Goal: Task Accomplishment & Management: Manage account settings

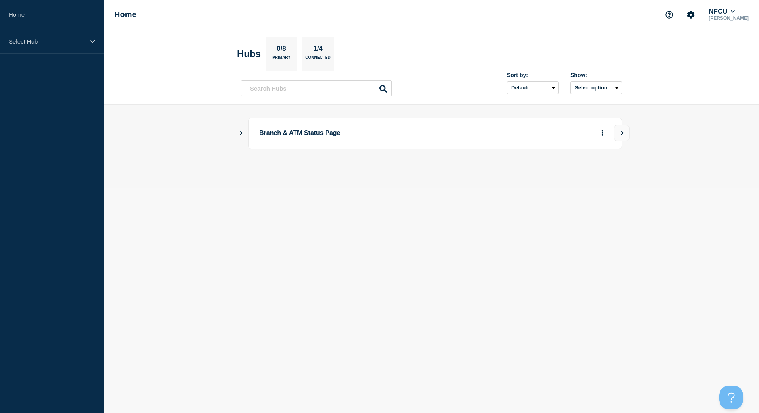
click at [241, 132] on icon "Show Connected Hubs" at bounding box center [241, 133] width 5 height 4
click at [567, 176] on button "See overview" at bounding box center [575, 173] width 42 height 16
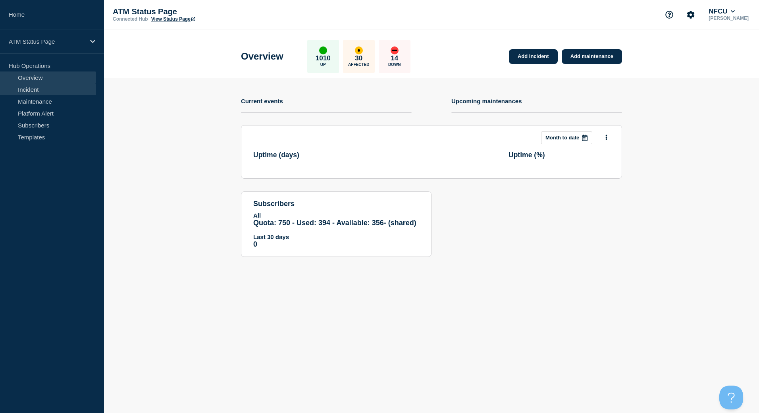
click at [45, 90] on link "Incident" at bounding box center [48, 89] width 96 height 12
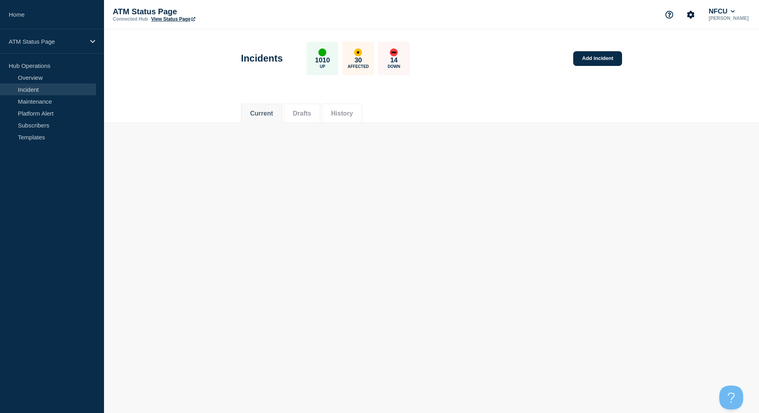
click at [182, 21] on link "View Status Page" at bounding box center [173, 19] width 44 height 6
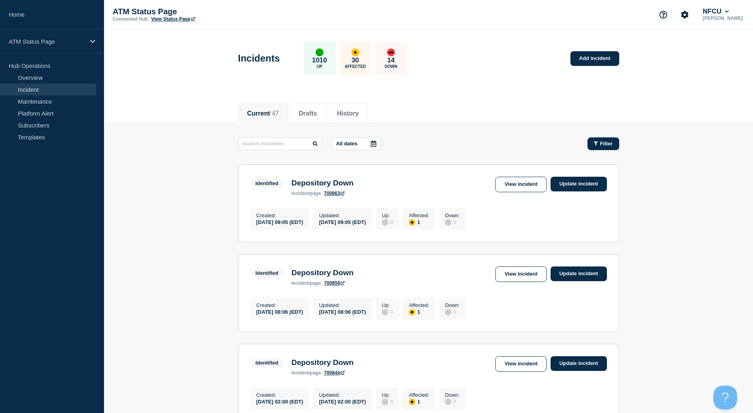
click at [602, 140] on button "Filter" at bounding box center [604, 143] width 32 height 13
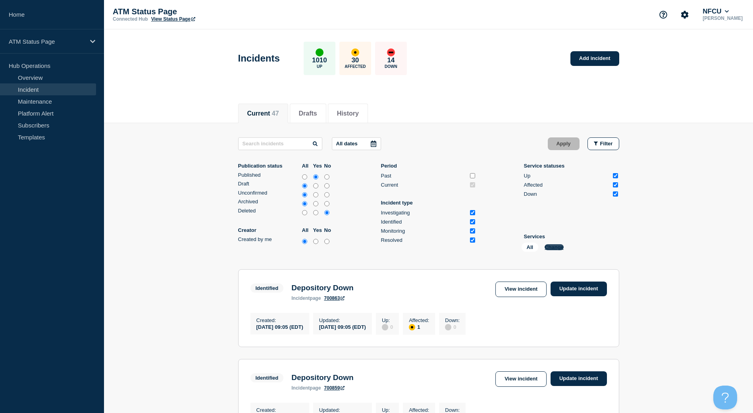
click at [554, 247] on button "Change" at bounding box center [554, 247] width 19 height 6
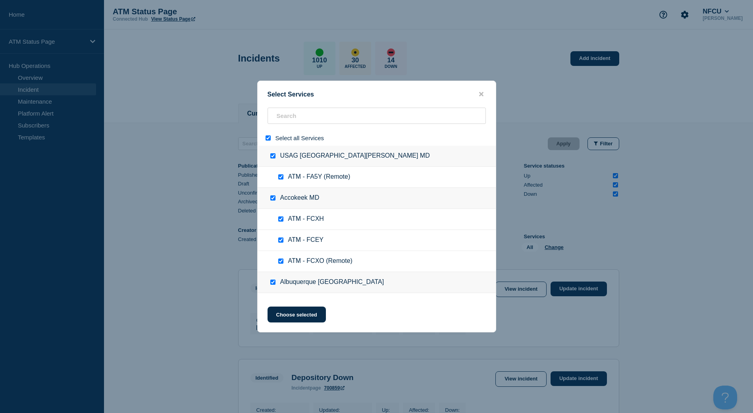
drag, startPoint x: 266, startPoint y: 139, endPoint x: 284, endPoint y: 123, distance: 23.6
click at [267, 139] on input "select all" at bounding box center [268, 137] width 5 height 5
checkbox input "false"
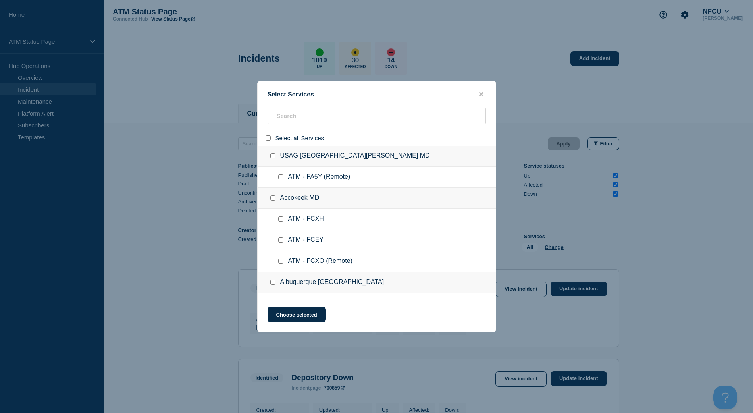
checkbox input "false"
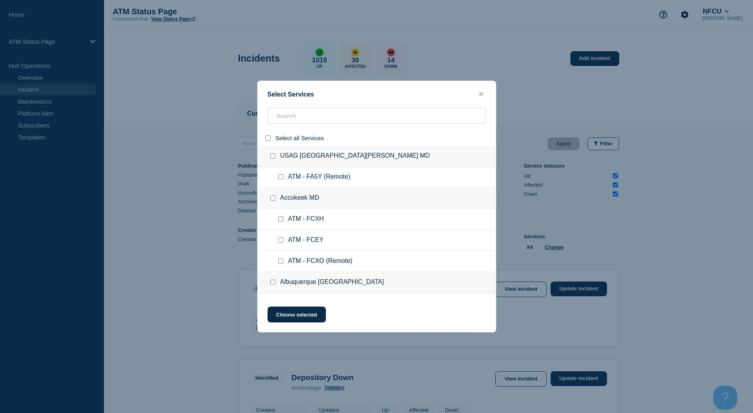
checkbox input "false"
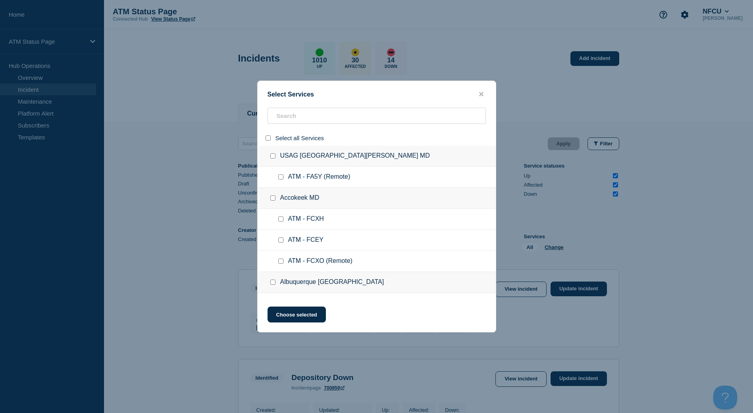
checkbox input "false"
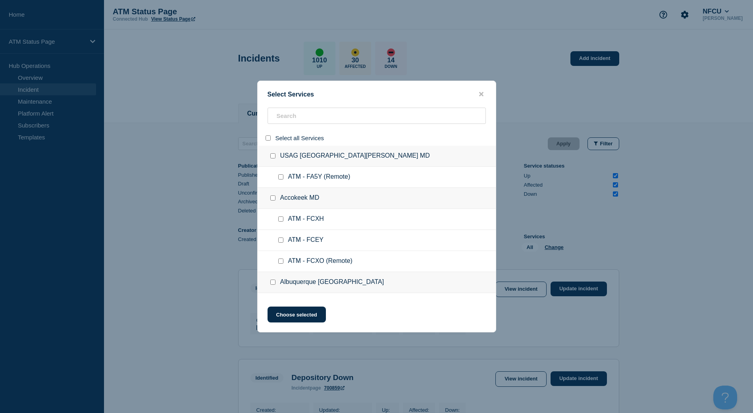
checkbox input "false"
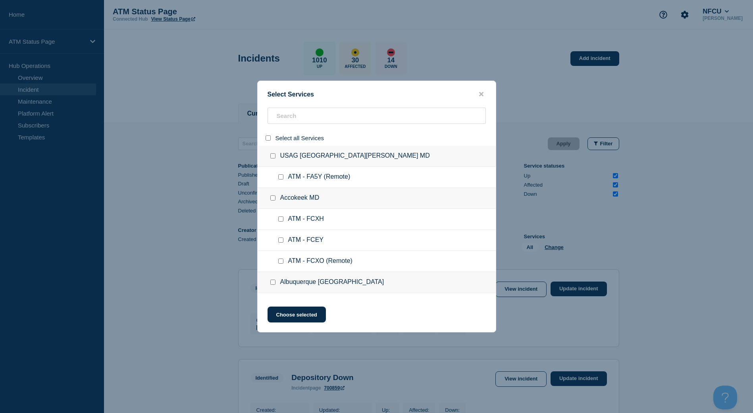
checkbox input "false"
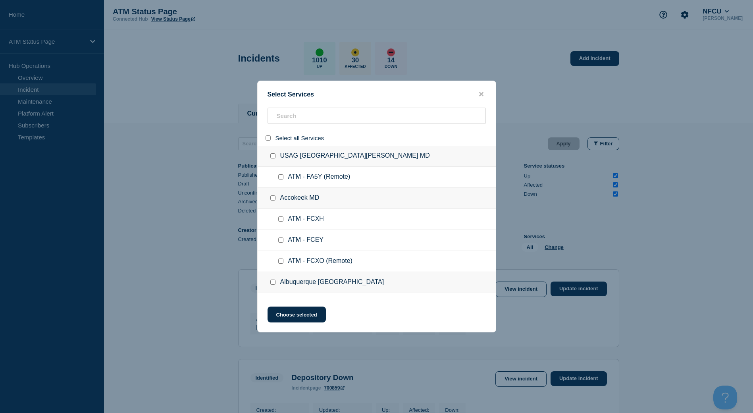
checkbox input "false"
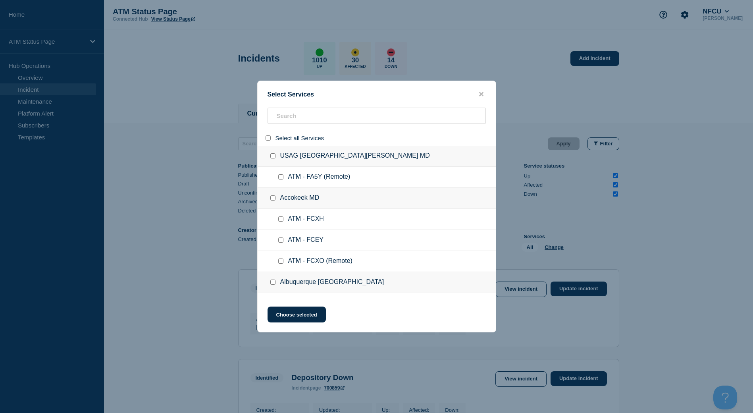
checkbox input "false"
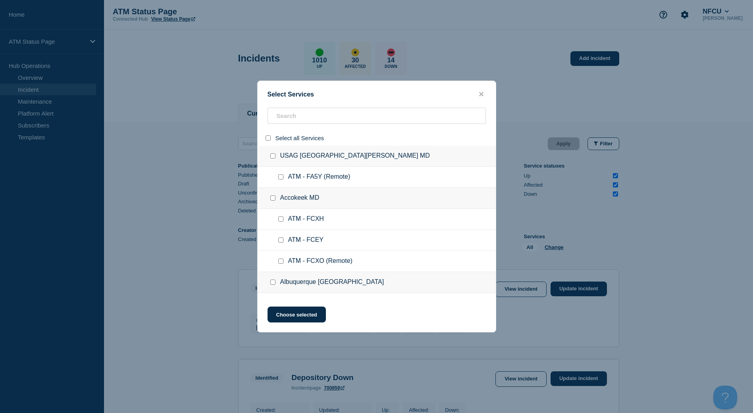
checkbox input "false"
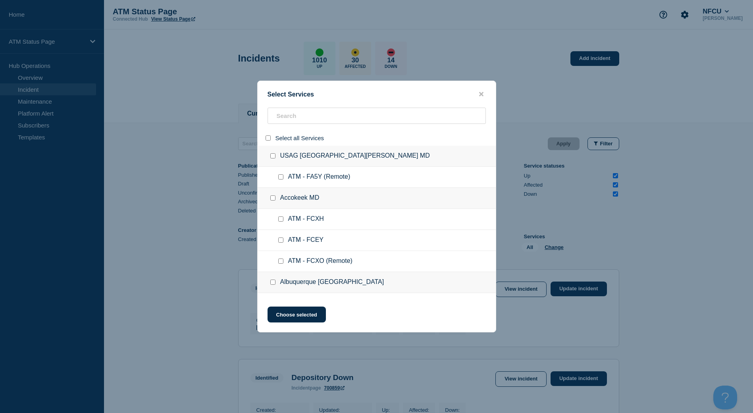
checkbox input "false"
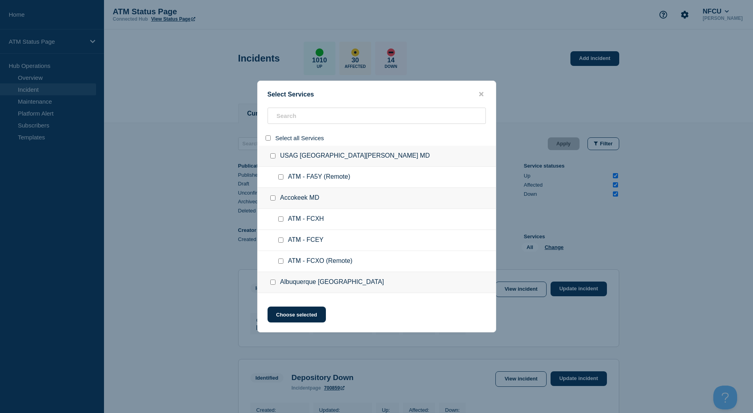
checkbox input "false"
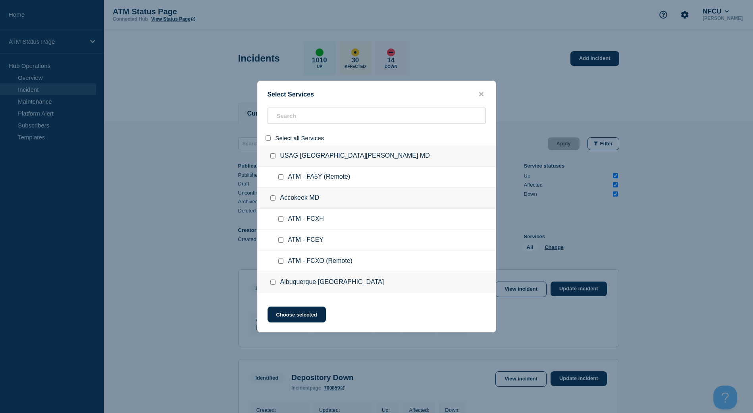
checkbox input "false"
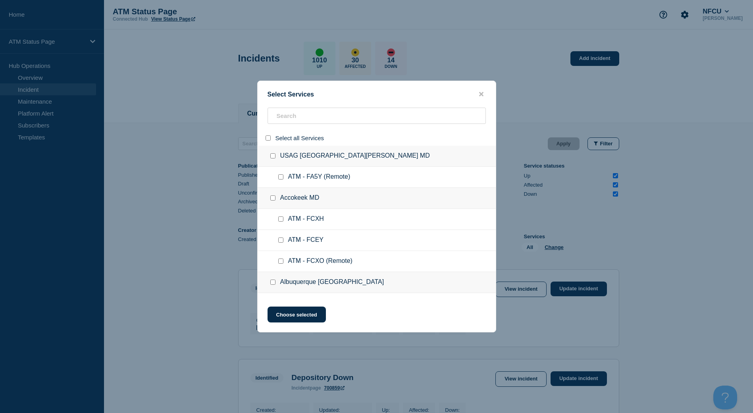
checkbox input "false"
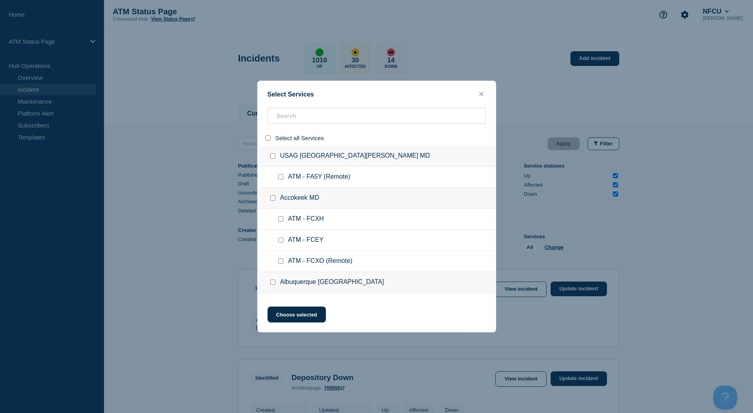
checkbox input "false"
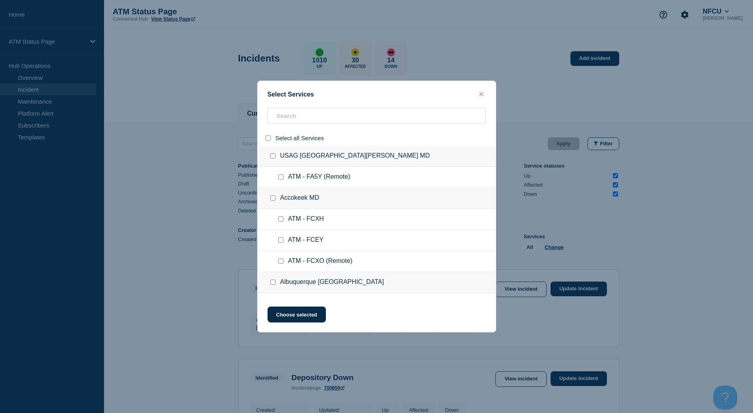
checkbox input "false"
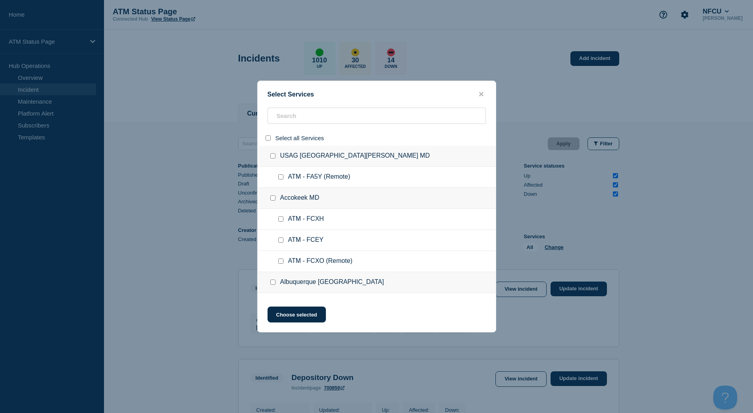
checkbox input "false"
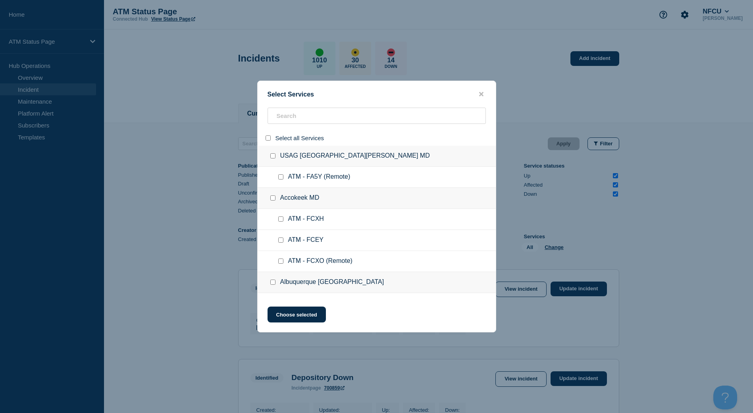
checkbox input "false"
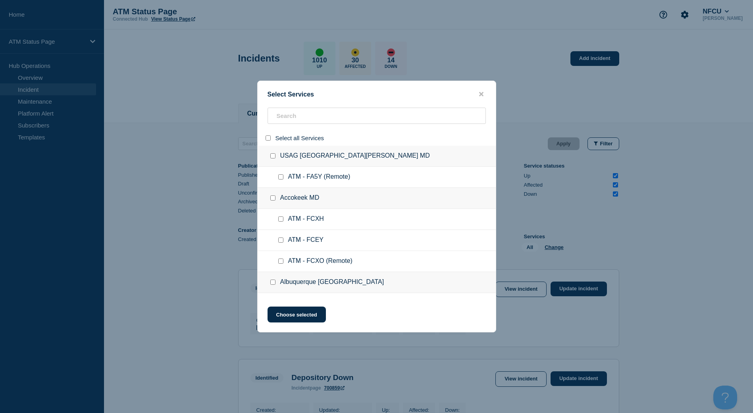
checkbox input "false"
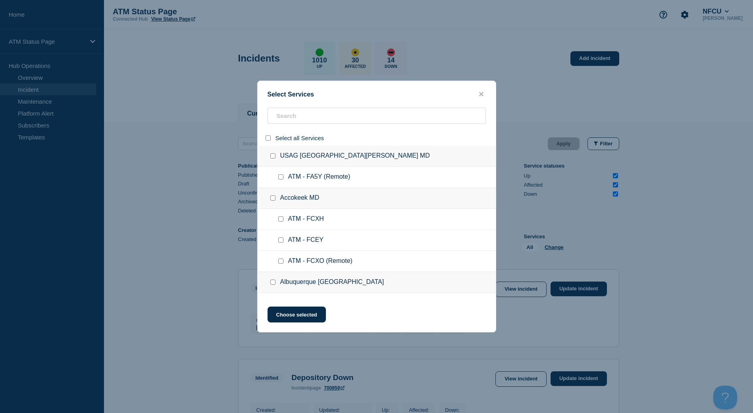
checkbox input "false"
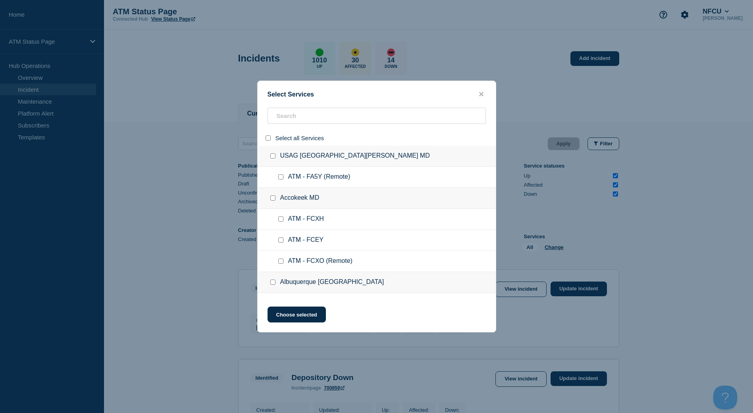
checkbox input "false"
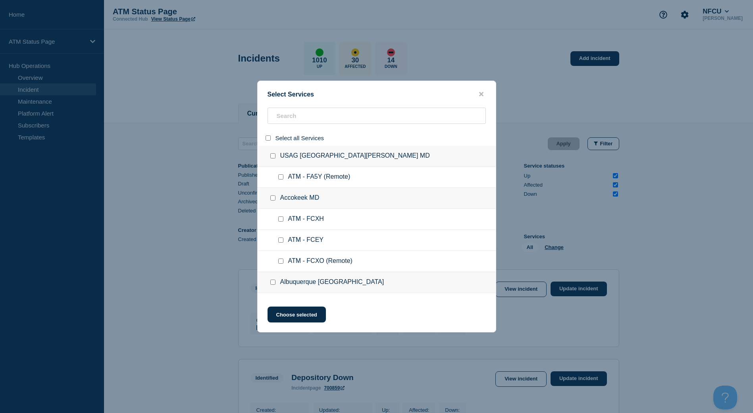
checkbox input "false"
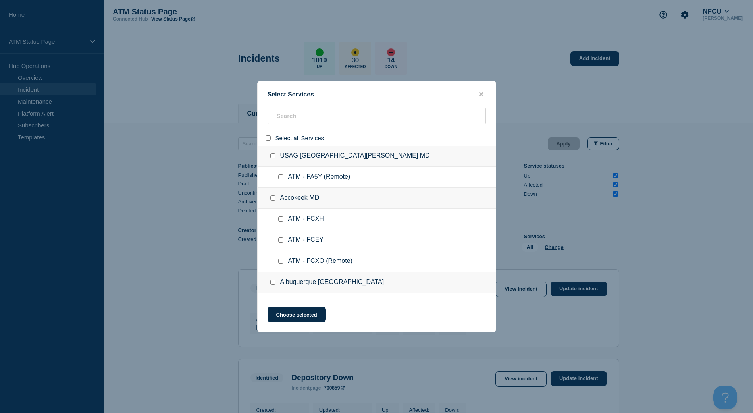
checkbox input "false"
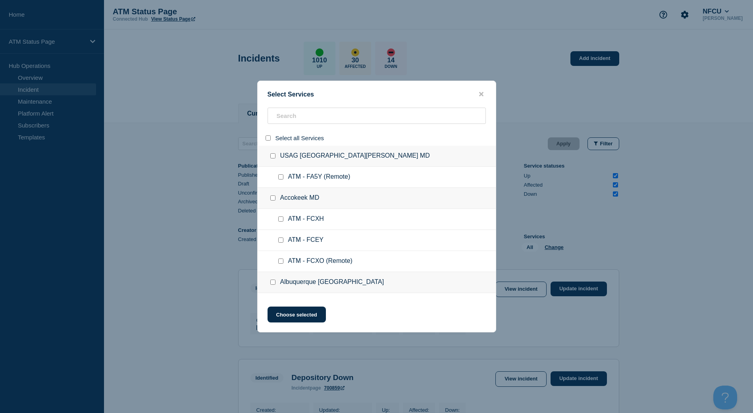
checkbox input "false"
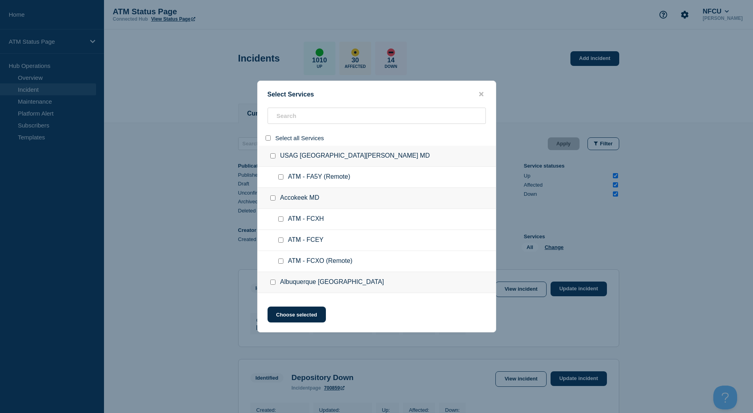
checkbox input "false"
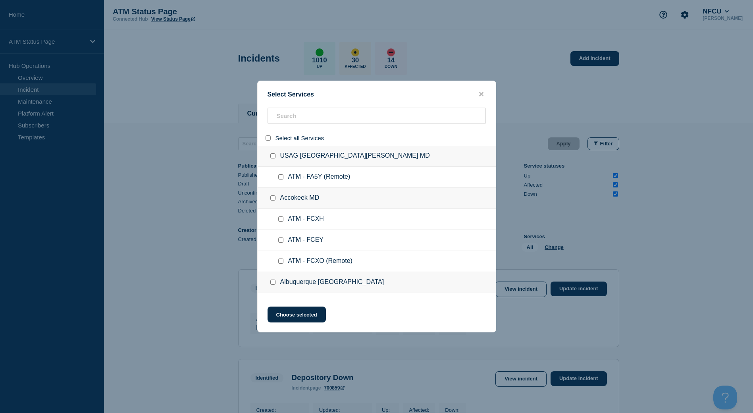
checkbox input "false"
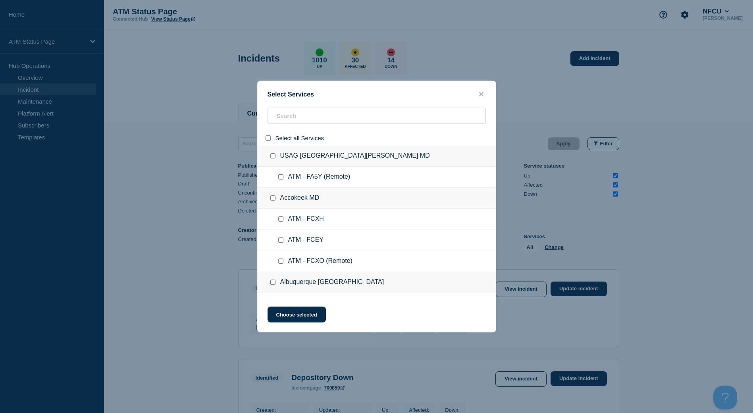
checkbox input "false"
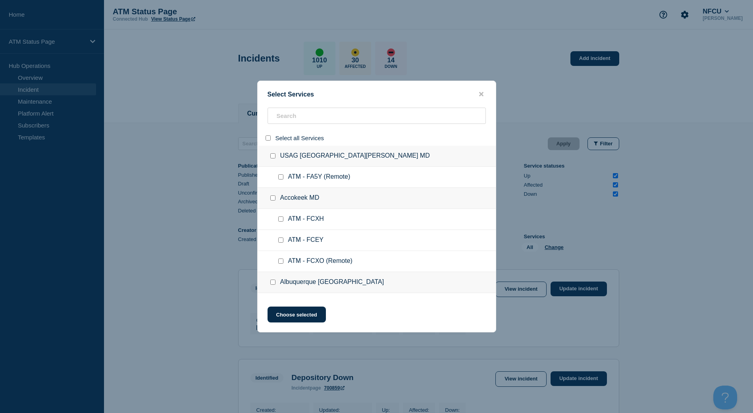
checkbox input "false"
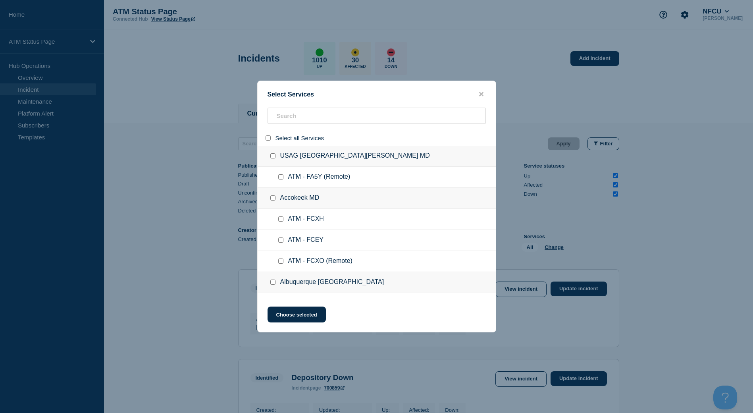
checkbox input "false"
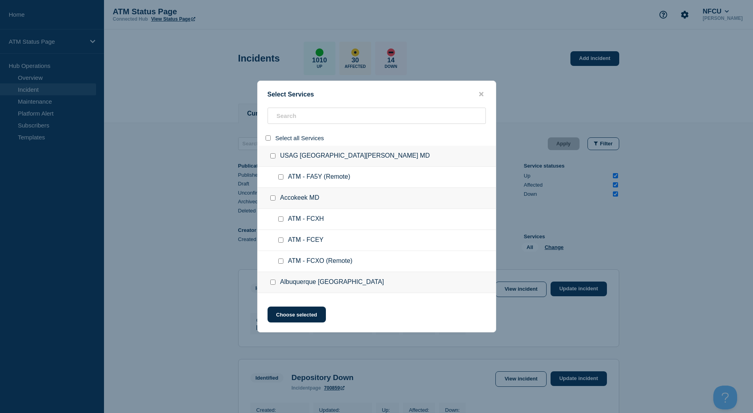
checkbox input "false"
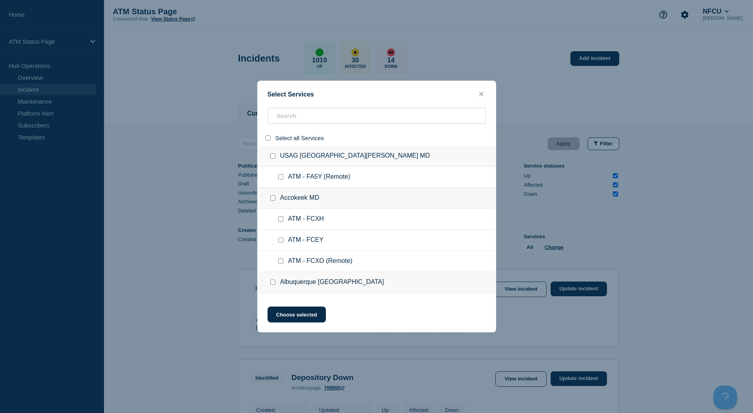
checkbox input "false"
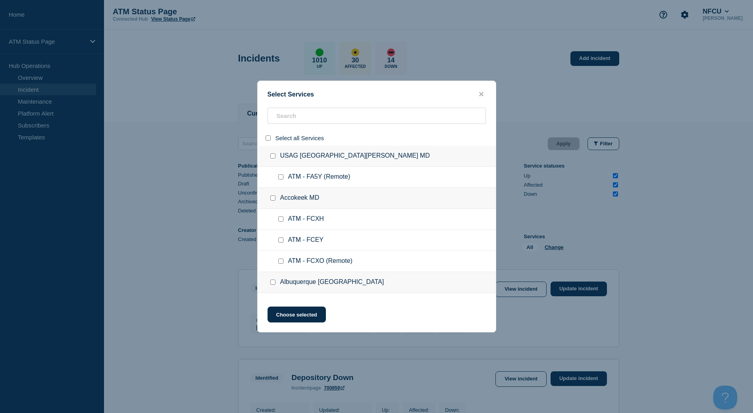
checkbox input "false"
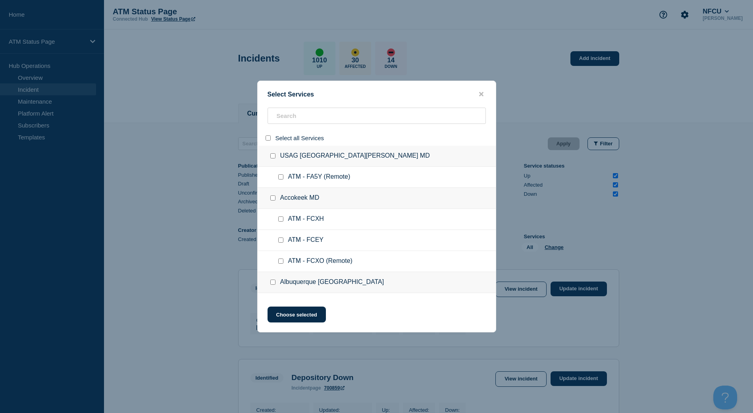
checkbox input "false"
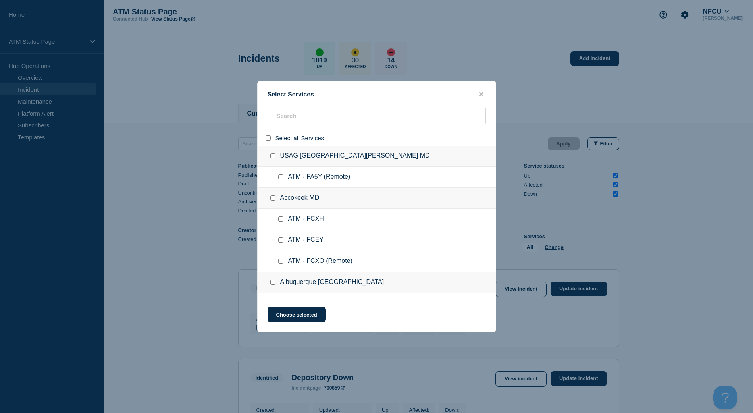
checkbox input "false"
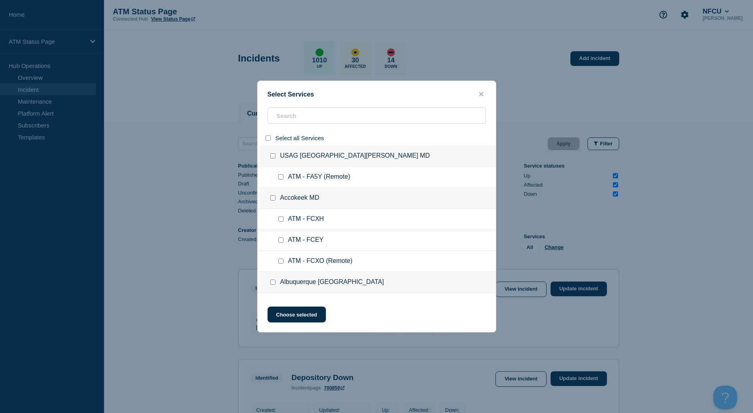
checkbox input "false"
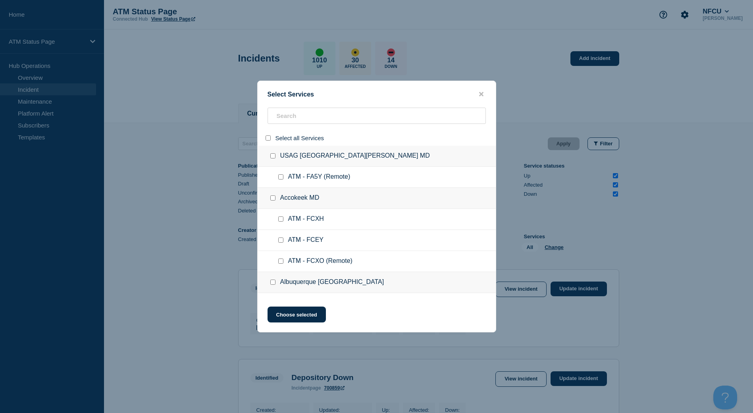
checkbox input "false"
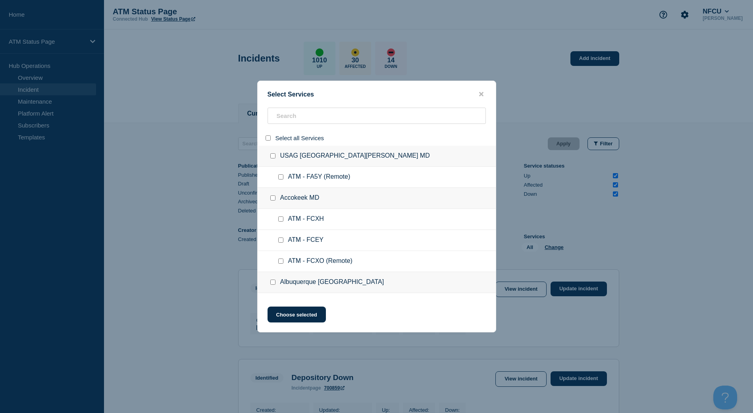
checkbox input "false"
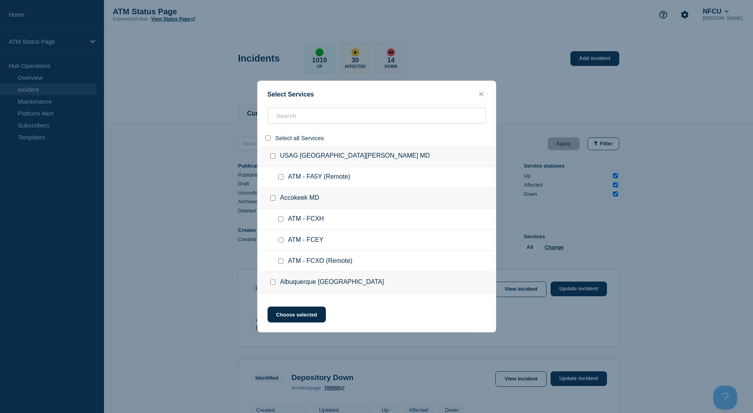
checkbox input "false"
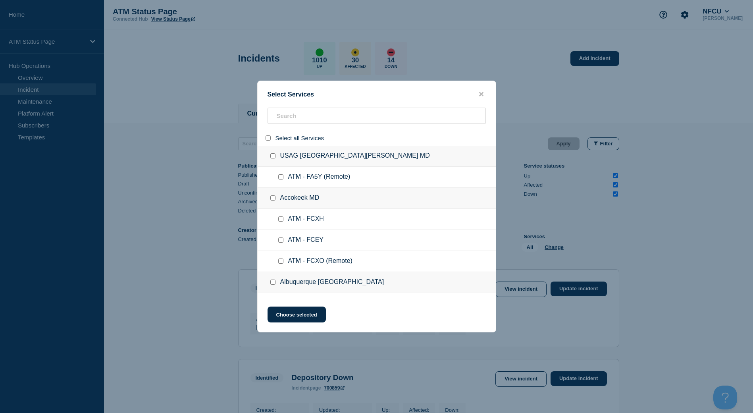
checkbox input "false"
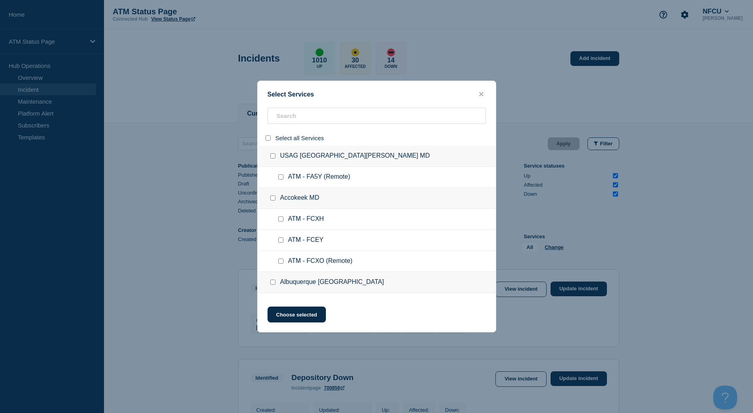
checkbox input "false"
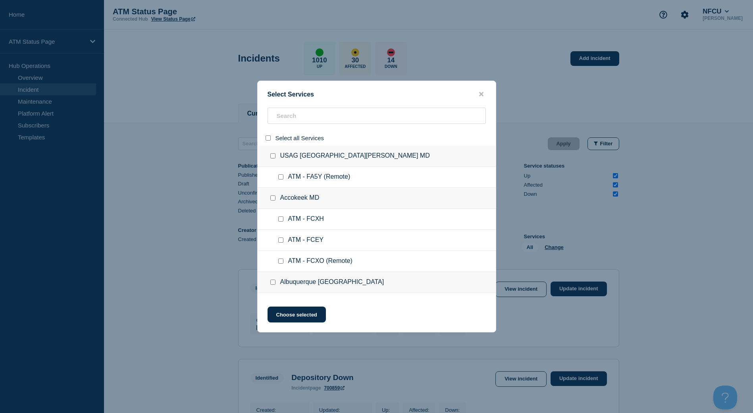
checkbox input "false"
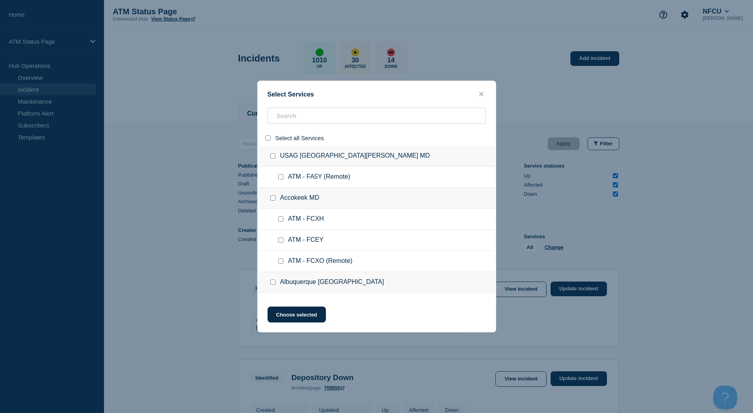
checkbox input "false"
click at [288, 118] on input "search" at bounding box center [377, 116] width 218 height 16
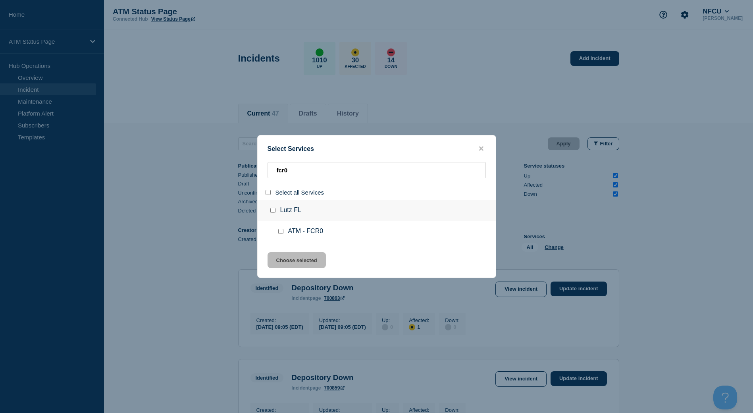
click at [273, 211] on input "group: Lutz FL" at bounding box center [272, 210] width 5 height 5
drag, startPoint x: 290, startPoint y: 260, endPoint x: 293, endPoint y: 255, distance: 5.9
click at [293, 259] on button "Choose selected" at bounding box center [297, 260] width 58 height 16
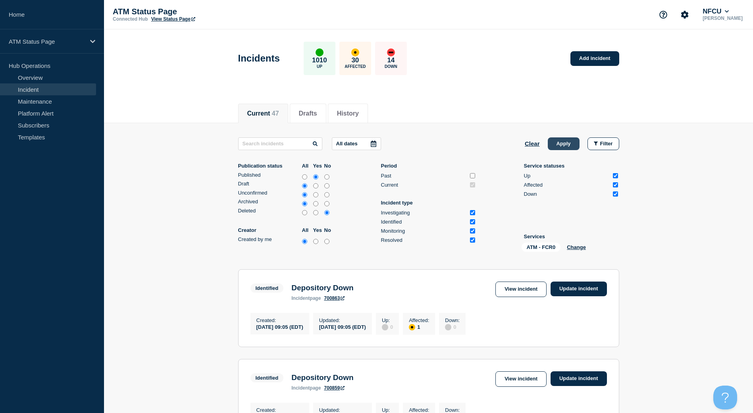
click at [562, 149] on button "Apply" at bounding box center [564, 143] width 32 height 13
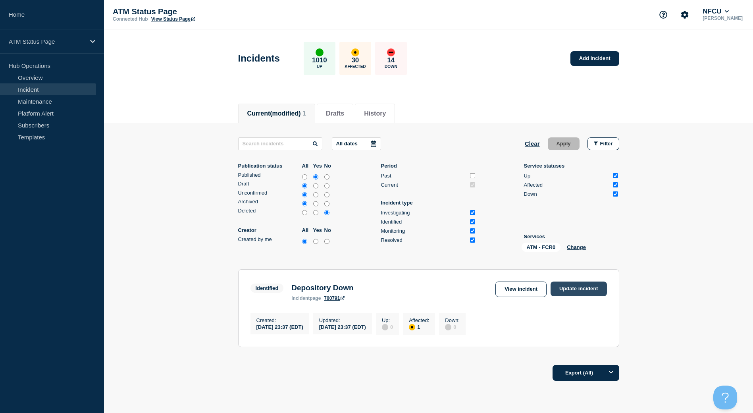
click at [597, 290] on link "Update incident" at bounding box center [579, 289] width 56 height 15
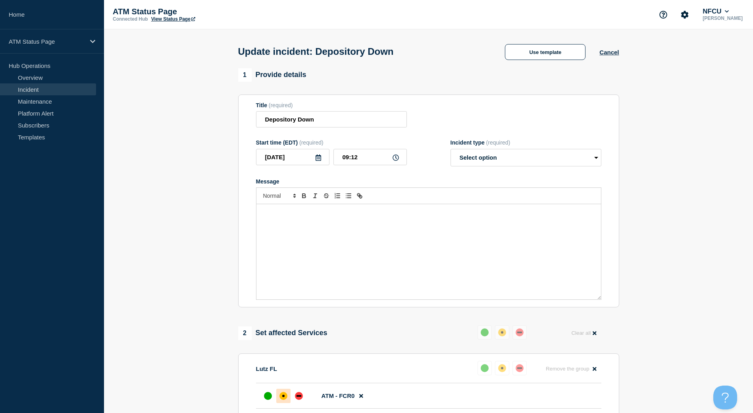
click at [543, 29] on div "Update incident: Depository Down Use template Cancel" at bounding box center [428, 48] width 399 height 39
click at [542, 51] on button "Use template" at bounding box center [545, 52] width 81 height 16
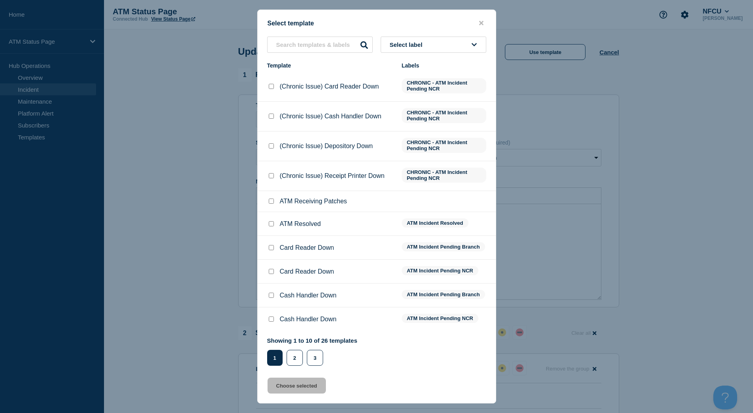
drag, startPoint x: 274, startPoint y: 225, endPoint x: 294, endPoint y: 299, distance: 76.6
click at [272, 224] on input "ATM Resolved checkbox" at bounding box center [271, 223] width 5 height 5
click at [297, 394] on button "Choose selected" at bounding box center [297, 386] width 58 height 16
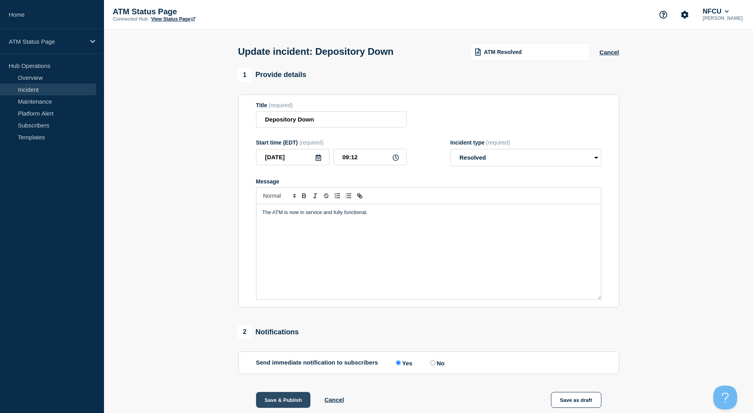
click at [282, 398] on button "Save & Publish" at bounding box center [283, 400] width 55 height 16
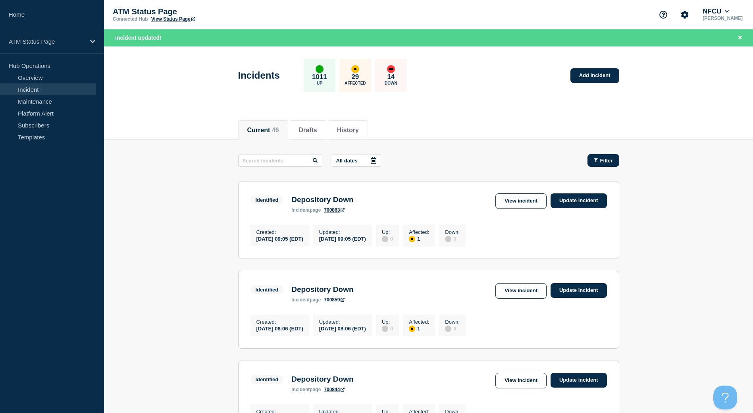
click at [597, 162] on icon "button" at bounding box center [596, 160] width 4 height 5
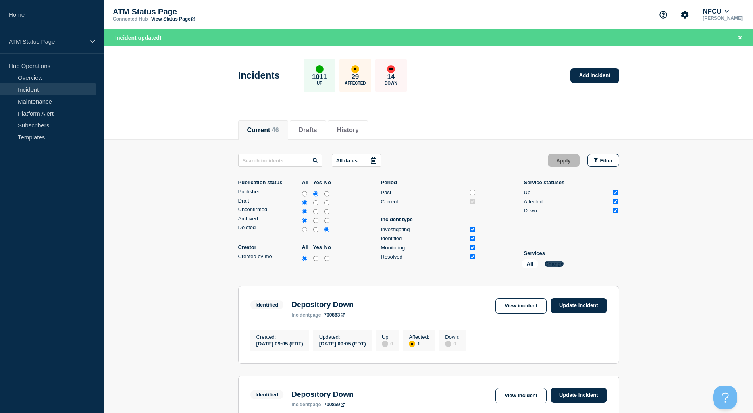
click at [551, 265] on button "Change" at bounding box center [554, 264] width 19 height 6
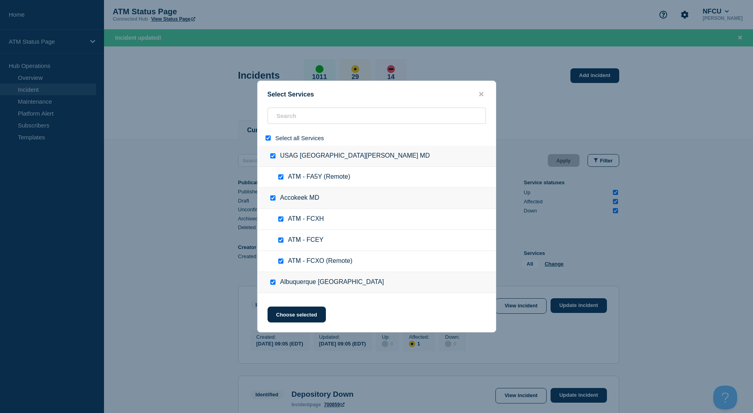
click at [269, 139] on input "select all" at bounding box center [268, 137] width 5 height 5
click at [301, 118] on input "search" at bounding box center [377, 116] width 218 height 16
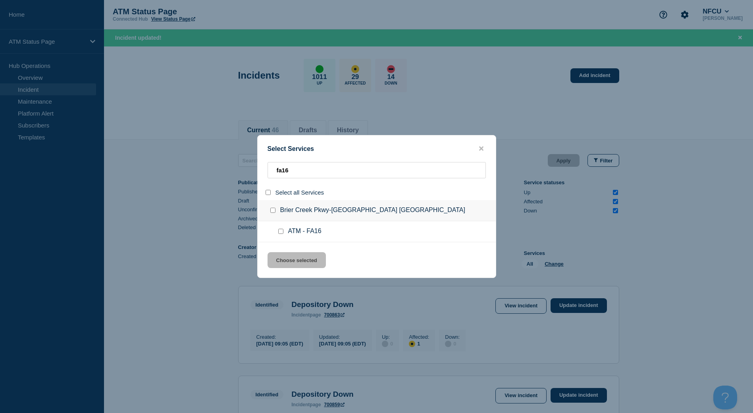
click at [273, 213] on input "group: Brier Creek Pkwy-Raleigh NC" at bounding box center [272, 210] width 5 height 5
click at [283, 268] on button "Choose selected" at bounding box center [297, 260] width 58 height 16
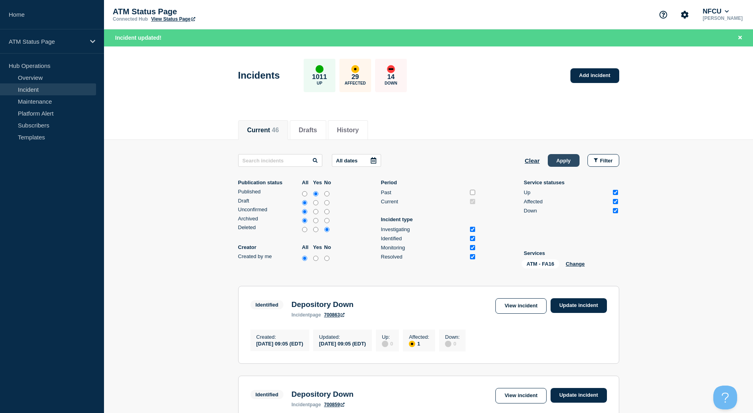
click at [572, 163] on button "Apply" at bounding box center [564, 160] width 32 height 13
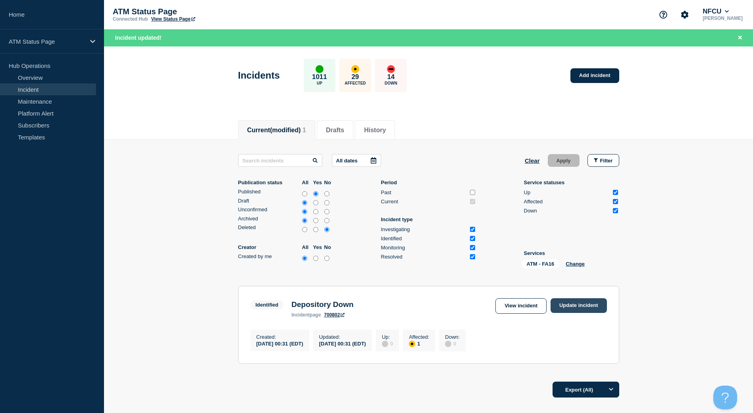
click at [589, 306] on link "Update incident" at bounding box center [579, 305] width 56 height 15
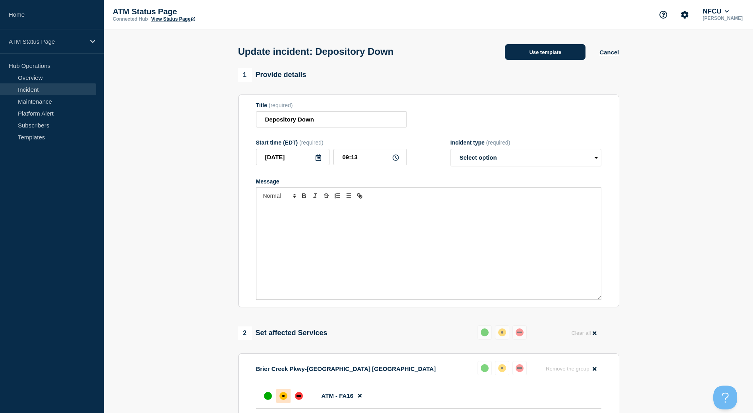
click at [568, 46] on button "Use template" at bounding box center [545, 52] width 81 height 16
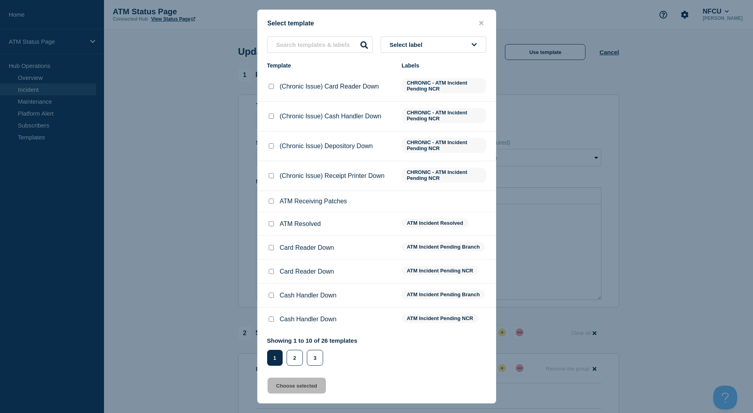
click at [271, 226] on input "ATM Resolved checkbox" at bounding box center [271, 223] width 5 height 5
click at [296, 393] on button "Choose selected" at bounding box center [297, 386] width 58 height 16
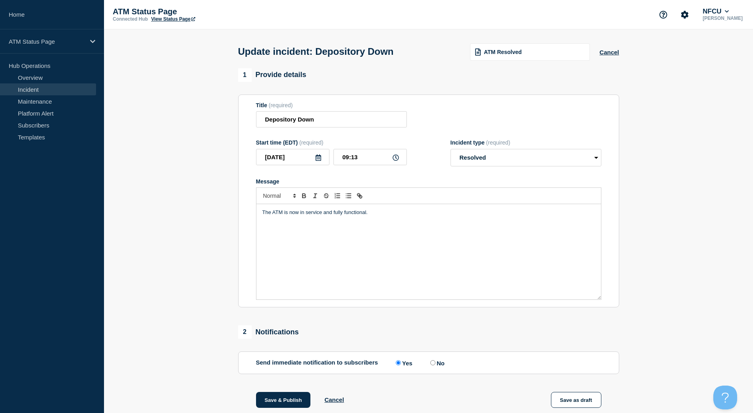
scroll to position [40, 0]
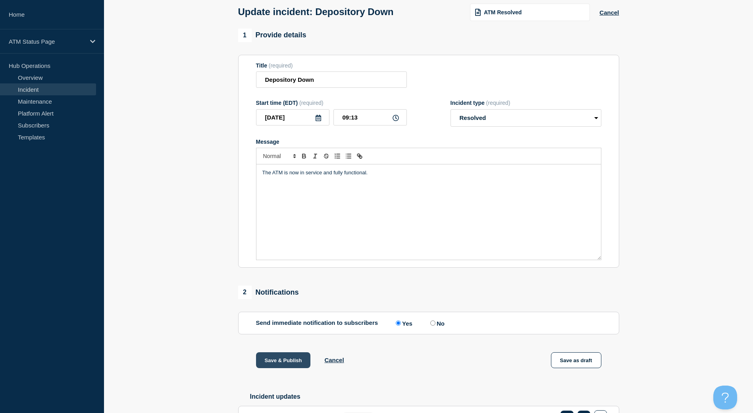
click at [293, 364] on button "Save & Publish" at bounding box center [283, 360] width 55 height 16
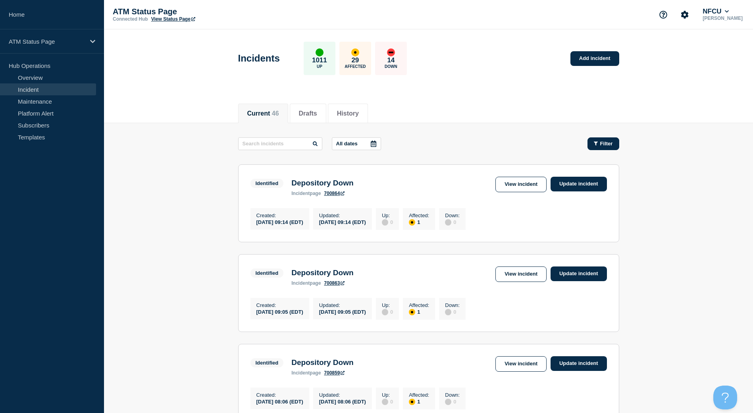
click at [593, 143] on button "Filter" at bounding box center [604, 143] width 32 height 13
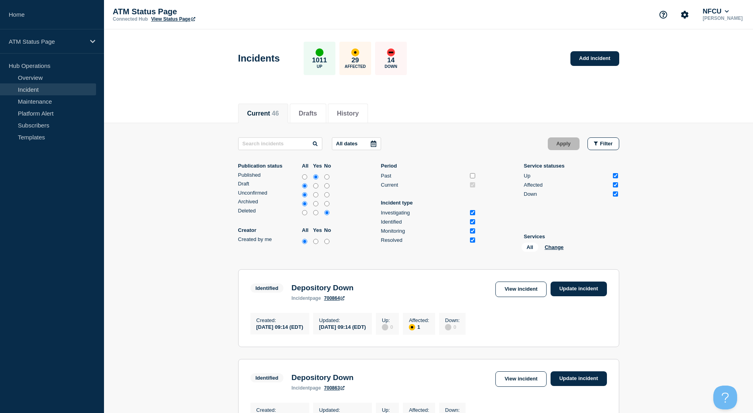
click at [544, 245] on div "All Change" at bounding box center [561, 249] width 79 height 12
click at [548, 246] on button "Change" at bounding box center [554, 247] width 19 height 6
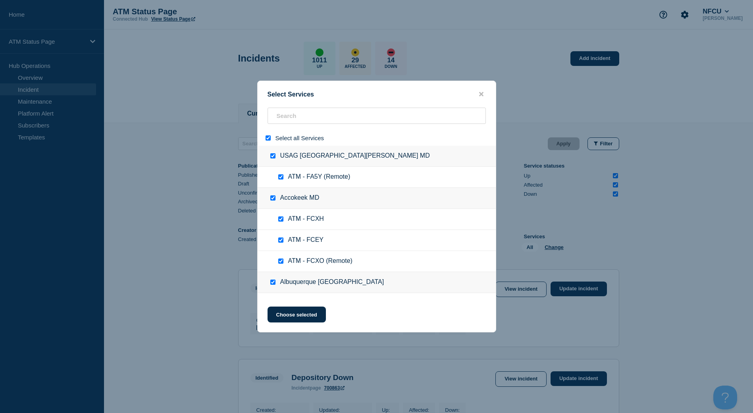
click at [266, 139] on input "select all" at bounding box center [268, 137] width 5 height 5
checkbox input "false"
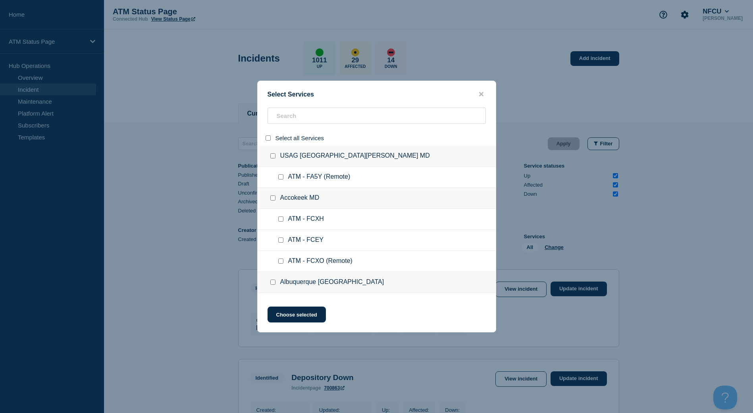
checkbox input "false"
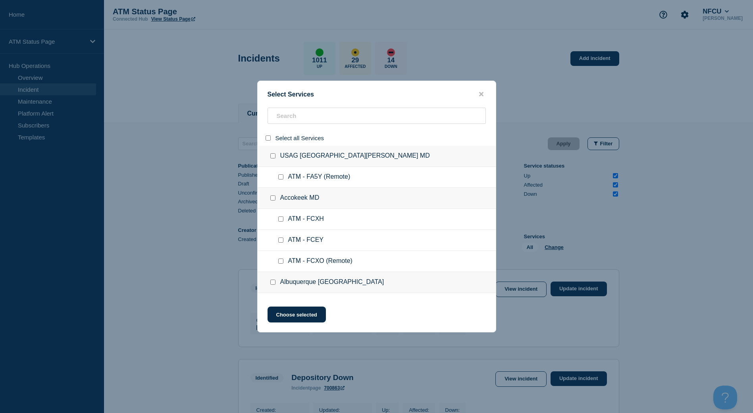
checkbox input "false"
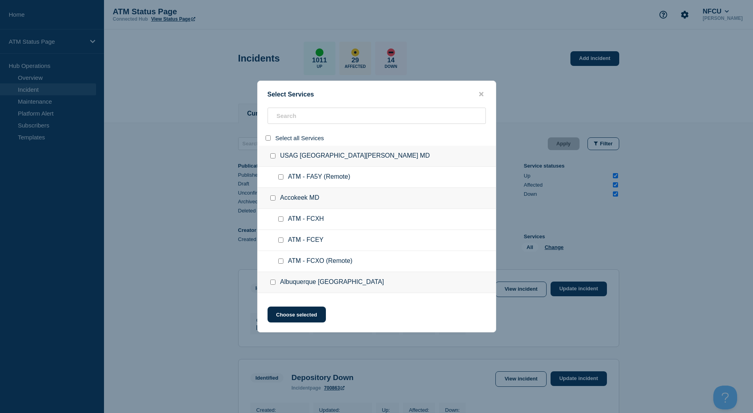
checkbox input "false"
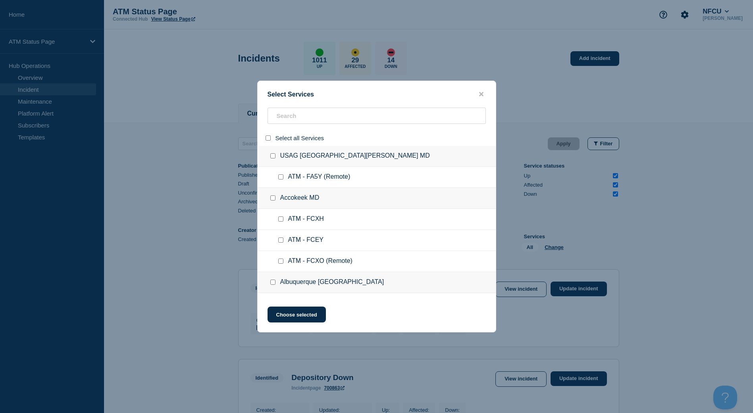
checkbox input "false"
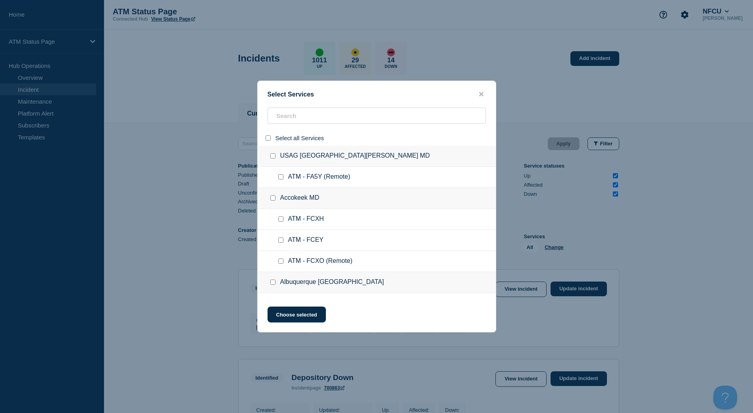
checkbox input "false"
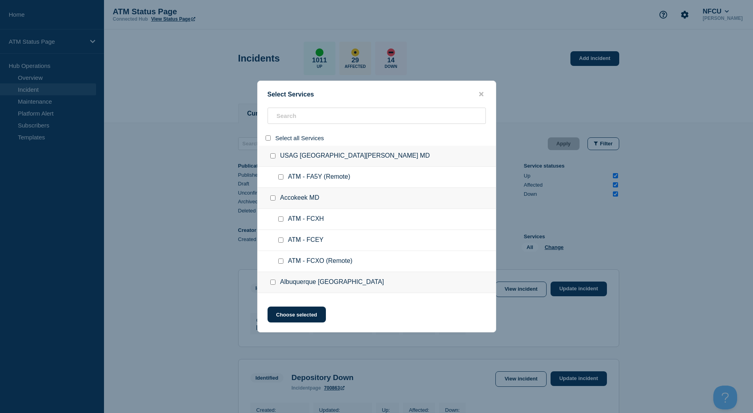
checkbox input "false"
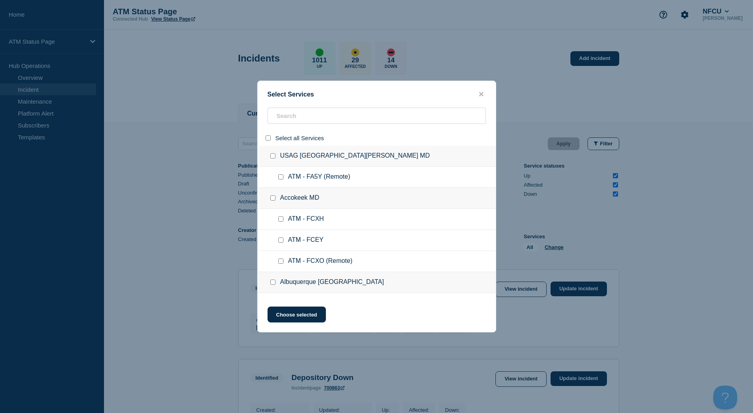
checkbox input "false"
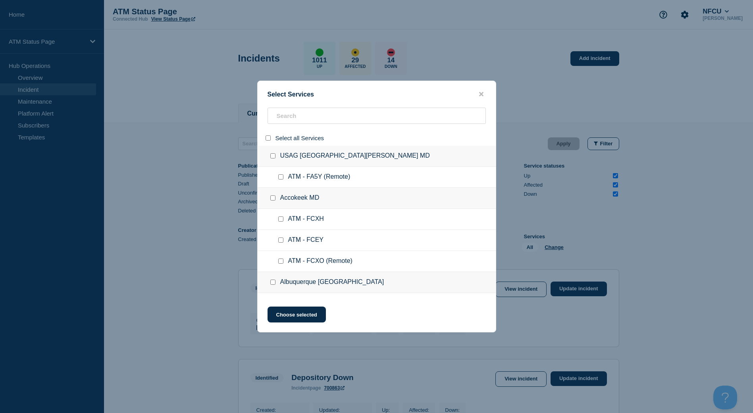
checkbox input "false"
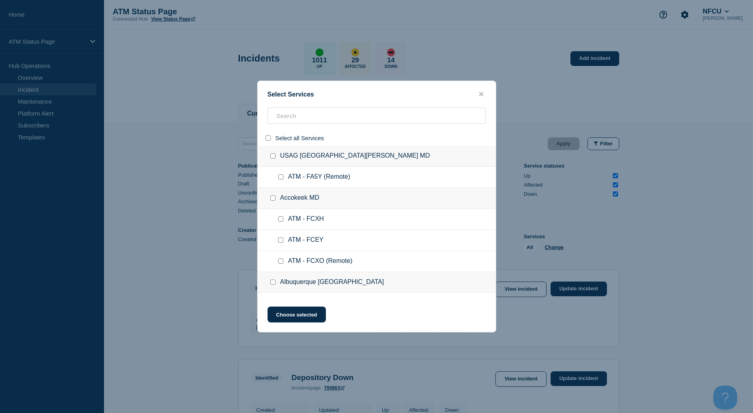
checkbox input "false"
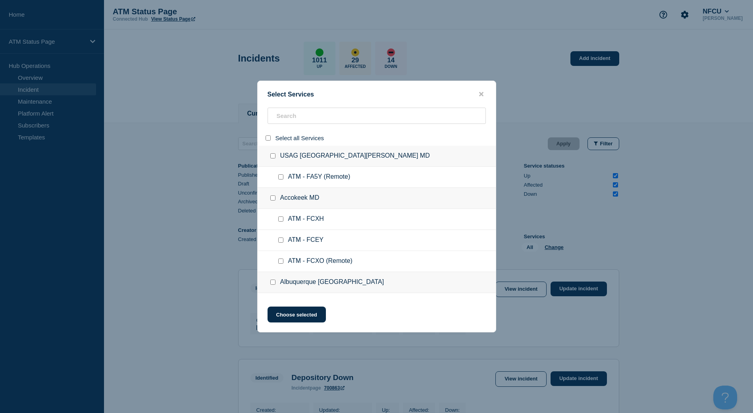
checkbox input "false"
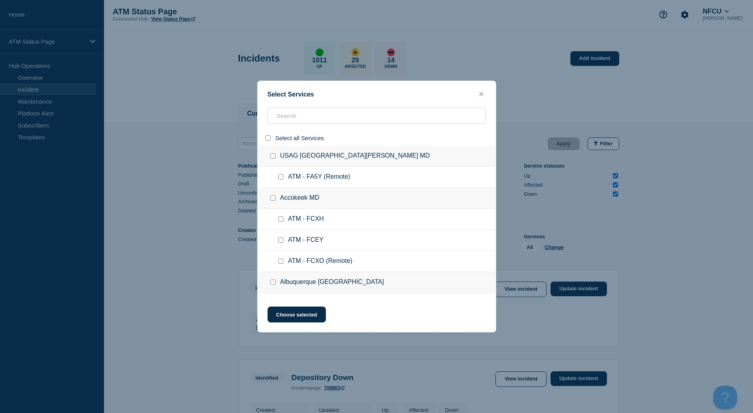
checkbox input "false"
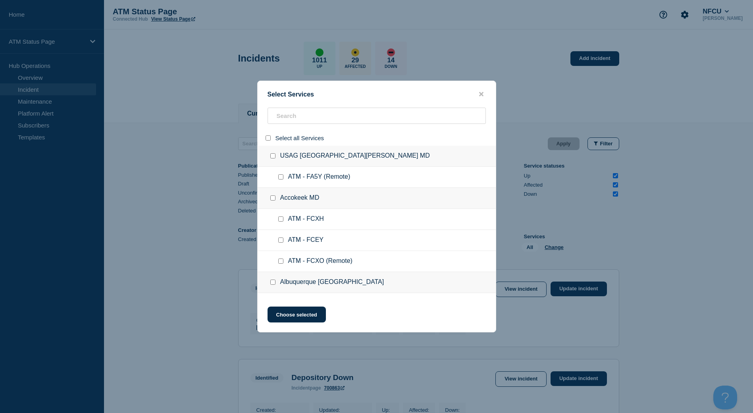
checkbox input "false"
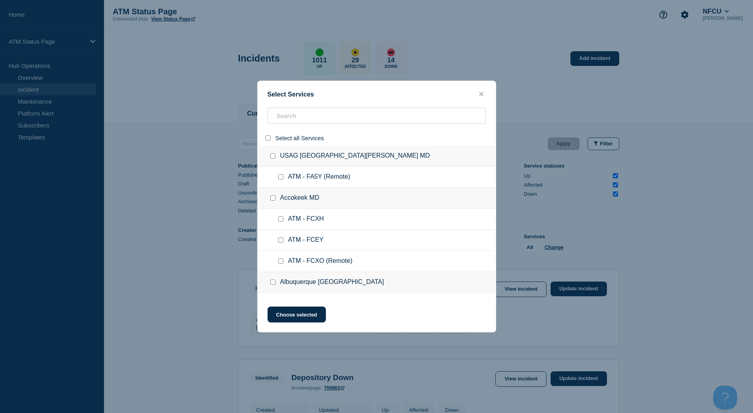
checkbox input "false"
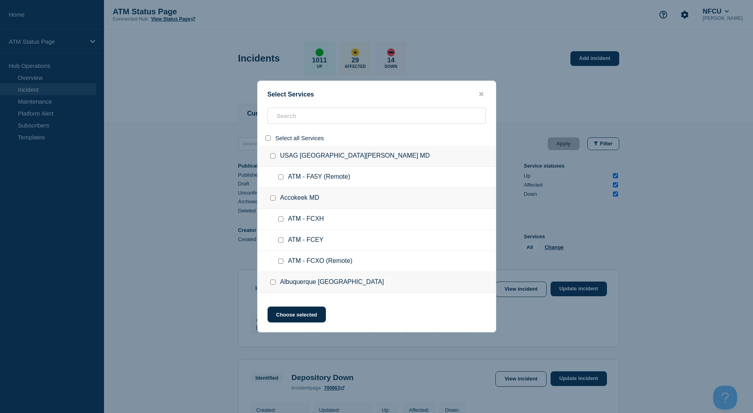
checkbox input "false"
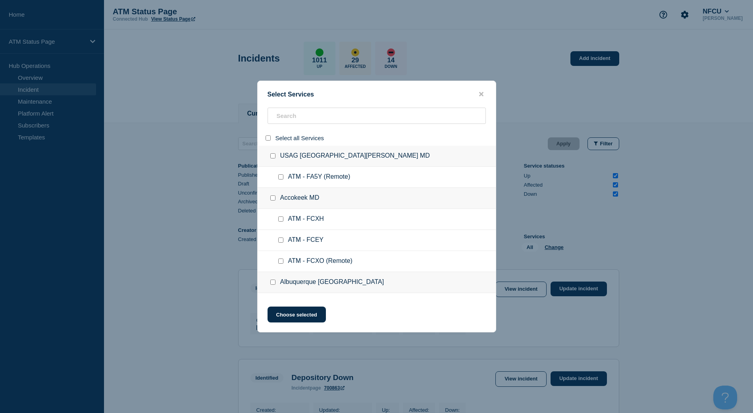
checkbox input "false"
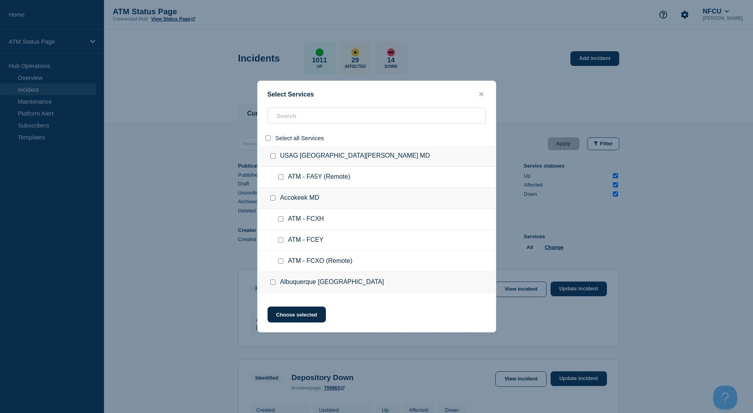
checkbox input "false"
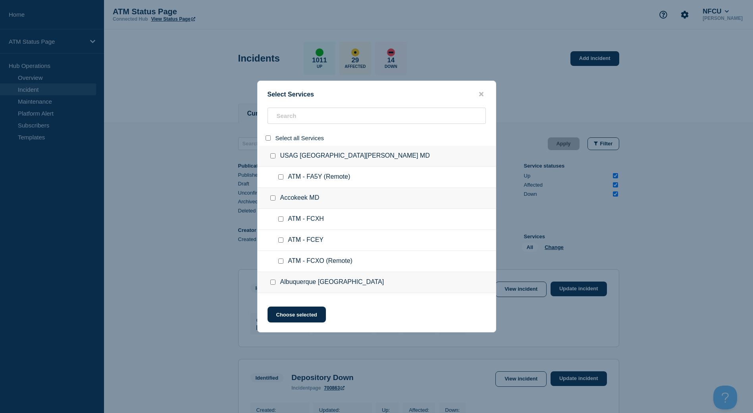
checkbox input "false"
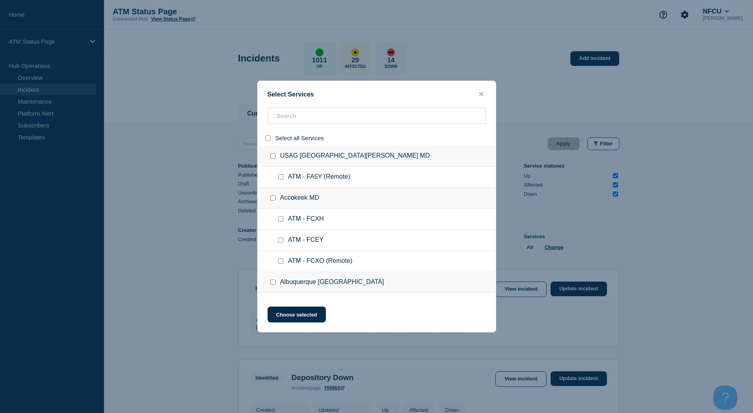
checkbox input "false"
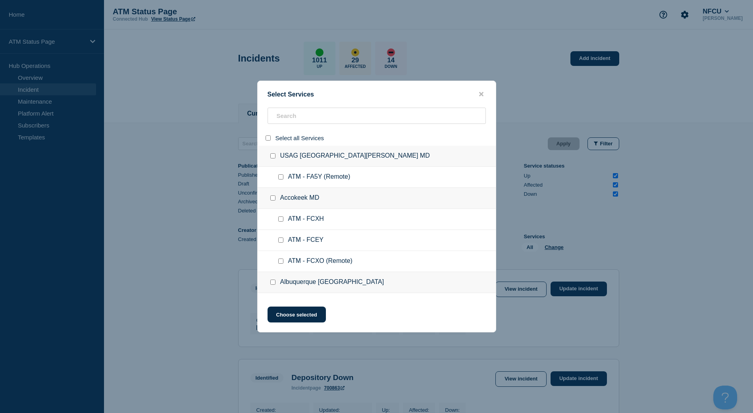
checkbox input "false"
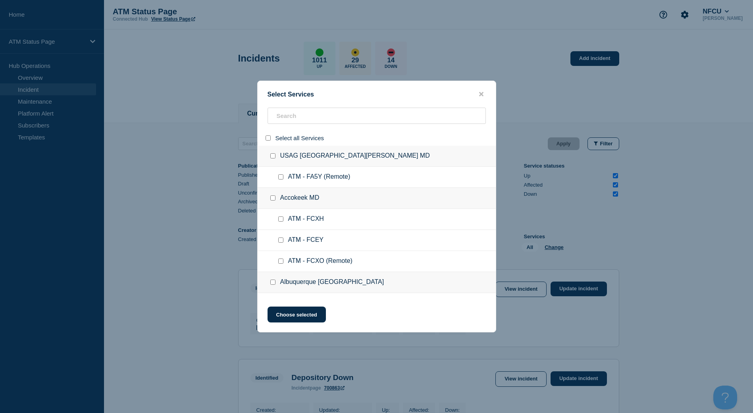
checkbox input "false"
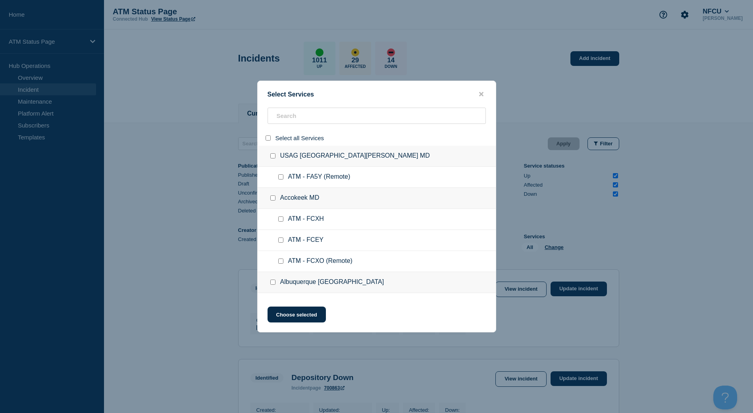
checkbox input "false"
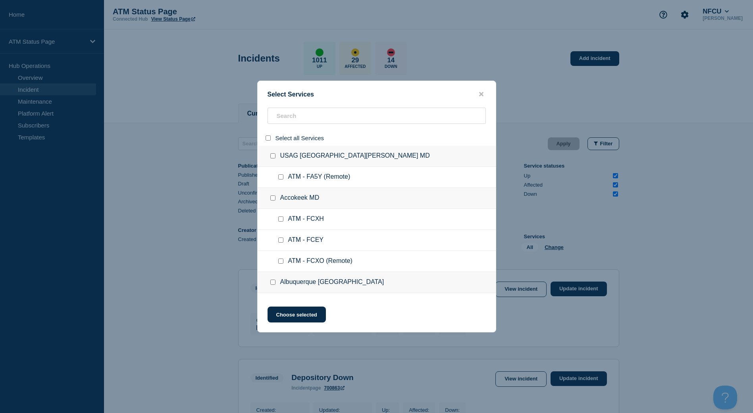
checkbox input "false"
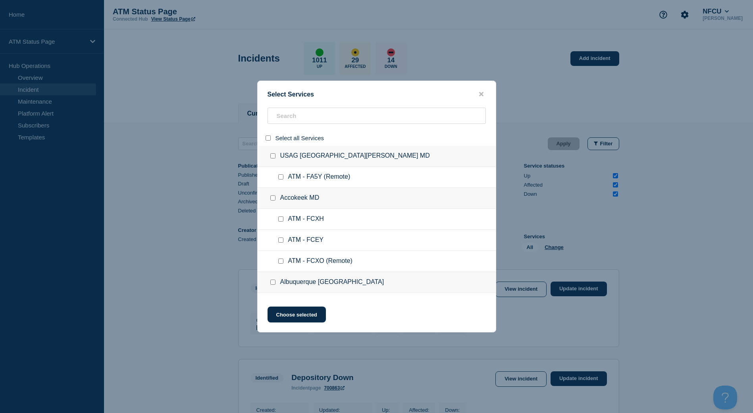
checkbox input "false"
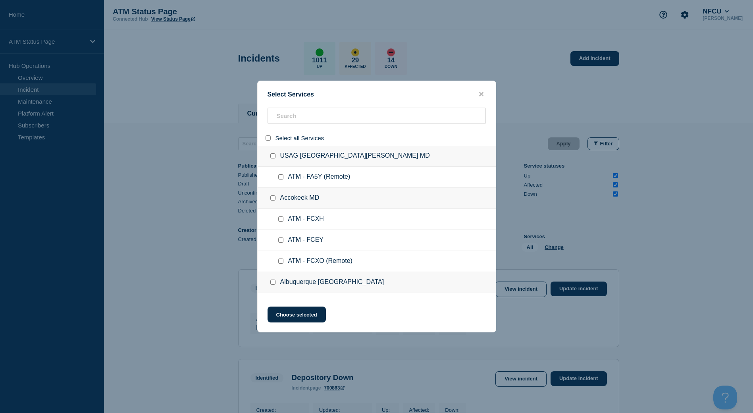
checkbox input "false"
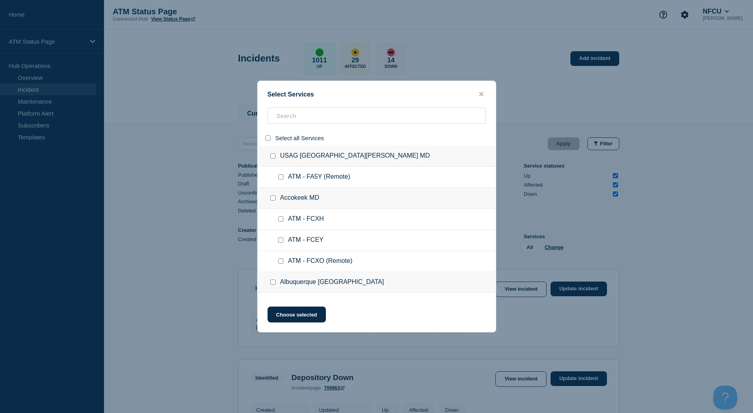
checkbox input "false"
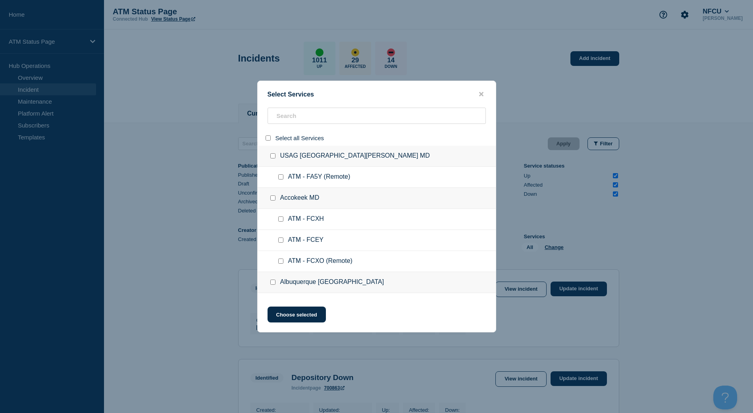
checkbox input "false"
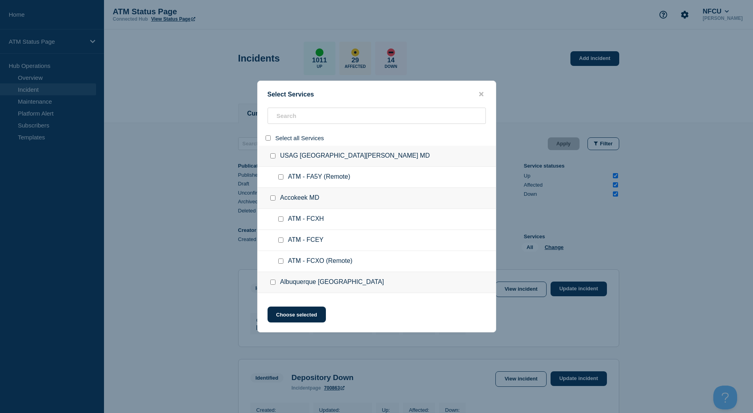
checkbox input "false"
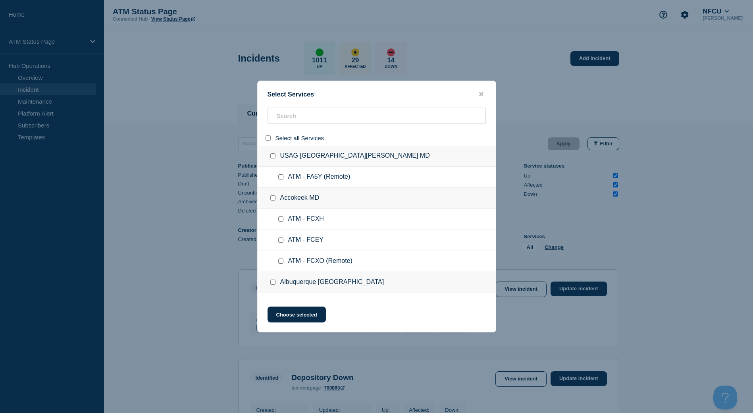
checkbox input "false"
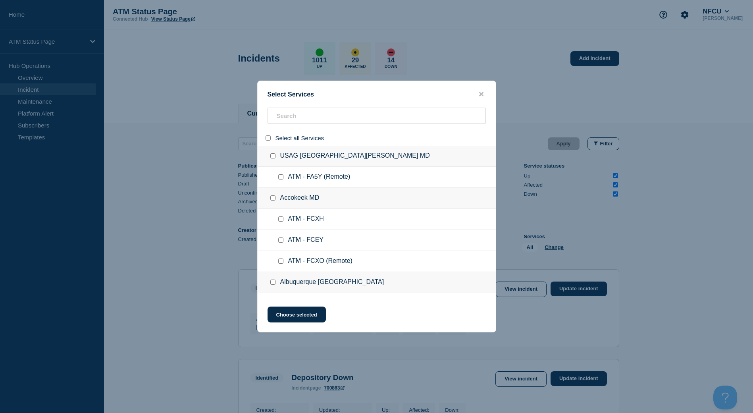
checkbox input "false"
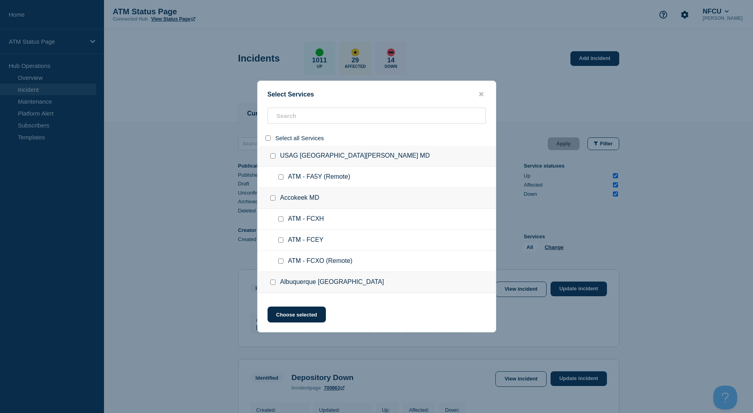
checkbox input "false"
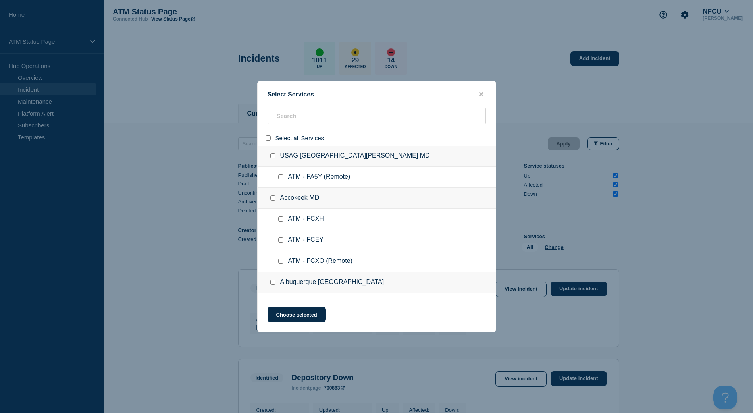
checkbox input "false"
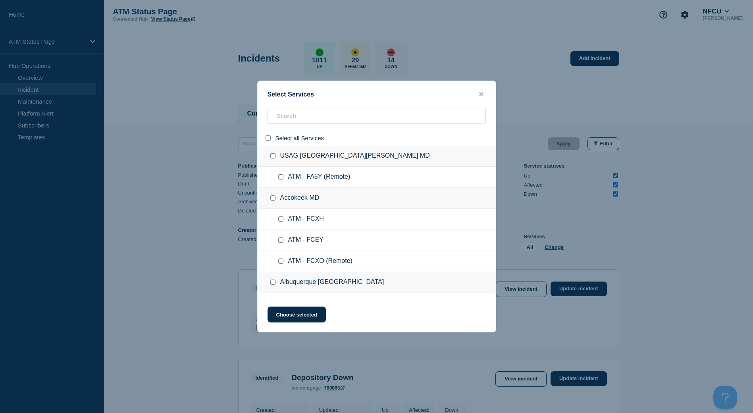
checkbox input "false"
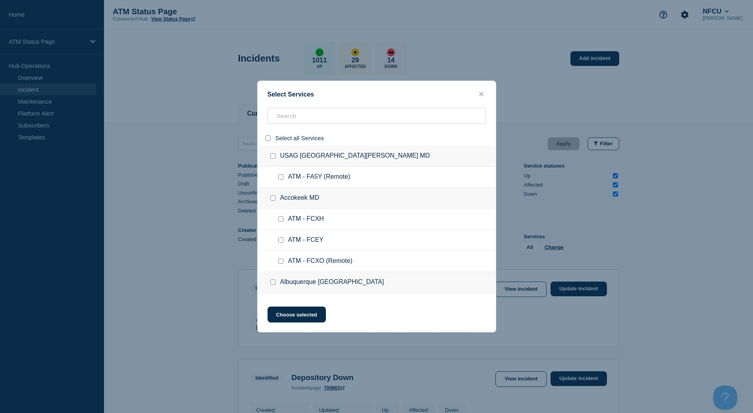
checkbox input "false"
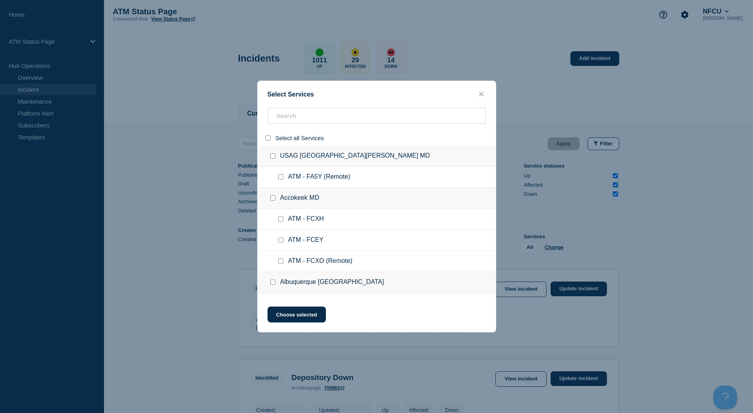
checkbox input "false"
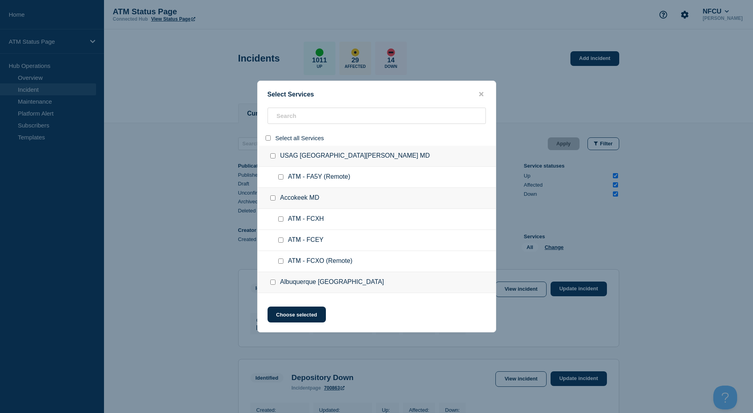
checkbox input "false"
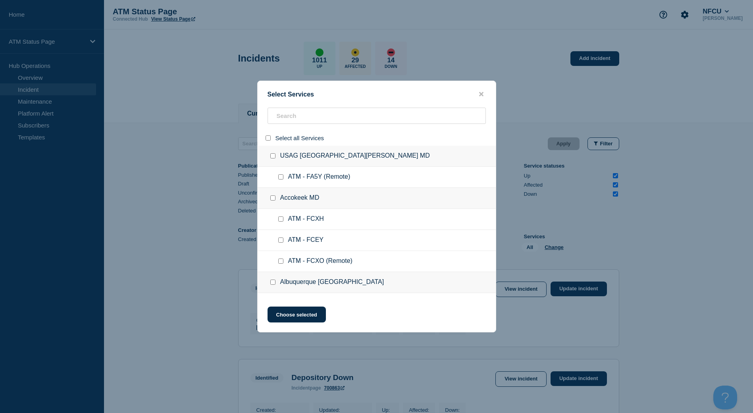
checkbox input "false"
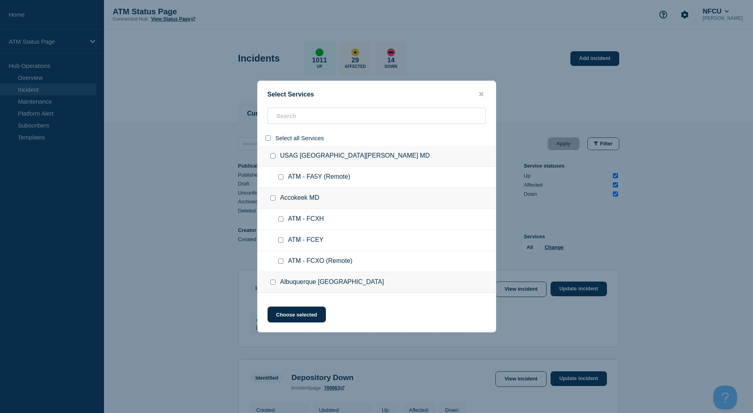
checkbox input "false"
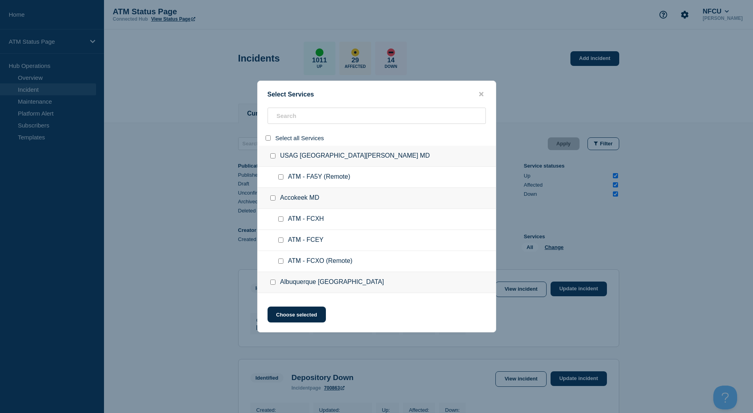
checkbox input "false"
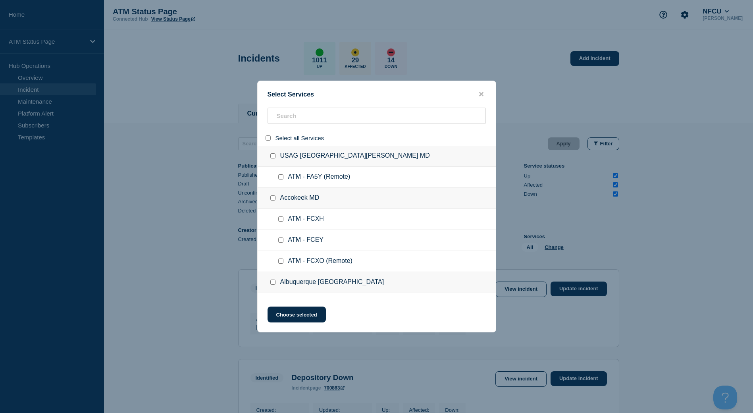
checkbox input "false"
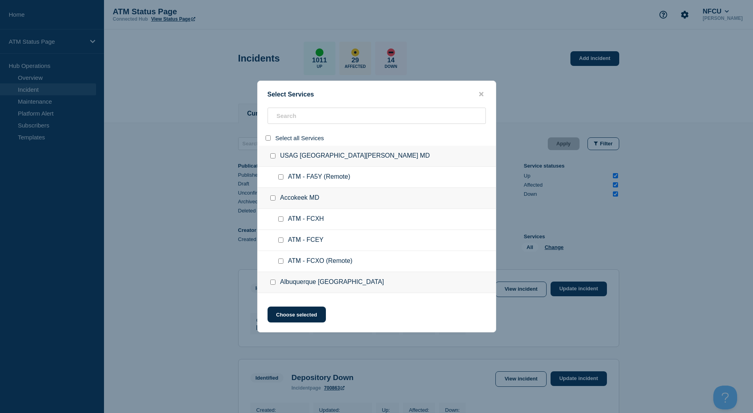
checkbox input "false"
click at [282, 120] on input "search" at bounding box center [377, 116] width 218 height 16
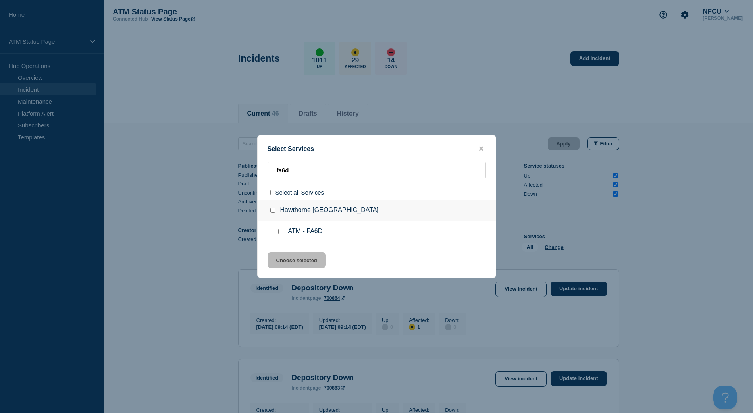
click at [273, 209] on input "group: Hawthorne CA" at bounding box center [272, 210] width 5 height 5
click at [291, 262] on button "Choose selected" at bounding box center [297, 260] width 58 height 16
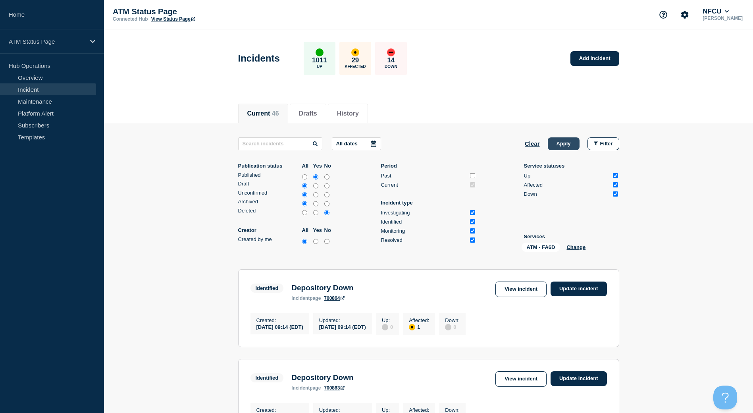
click at [559, 149] on button "Apply" at bounding box center [564, 143] width 32 height 13
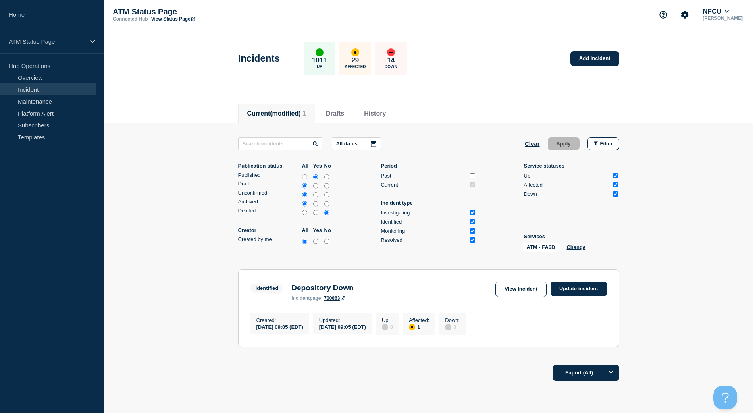
click at [569, 291] on link "Update incident" at bounding box center [579, 289] width 56 height 15
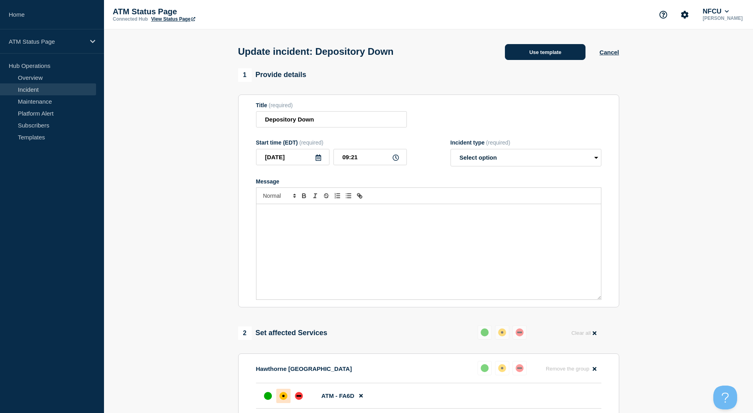
click at [553, 54] on button "Use template" at bounding box center [545, 52] width 81 height 16
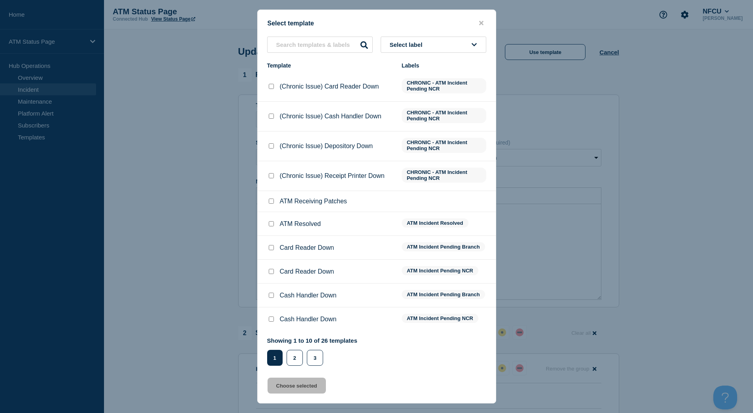
click at [274, 225] on div at bounding box center [271, 224] width 8 height 8
click at [270, 226] on input "ATM Resolved checkbox" at bounding box center [271, 223] width 5 height 5
click at [285, 383] on button "Choose selected" at bounding box center [297, 386] width 58 height 16
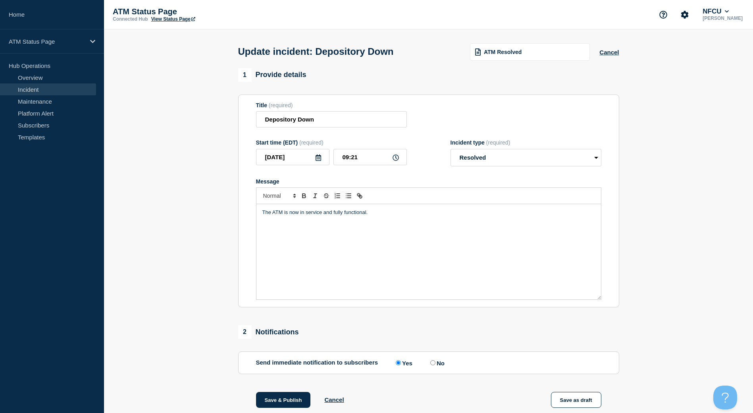
scroll to position [95, 0]
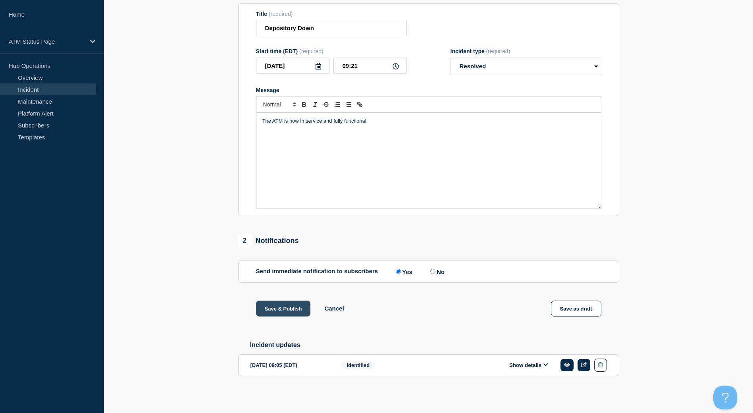
click at [287, 313] on button "Save & Publish" at bounding box center [283, 309] width 55 height 16
